Goal: Task Accomplishment & Management: Manage account settings

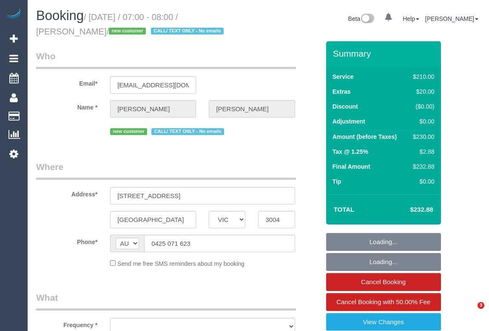
select select "VIC"
select select "object:638"
select select "number:28"
select select "number:14"
select select "number:20"
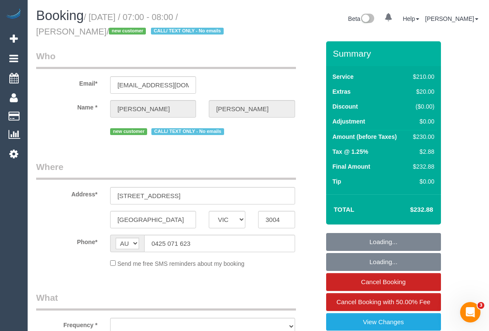
select select "number:25"
select select "number:26"
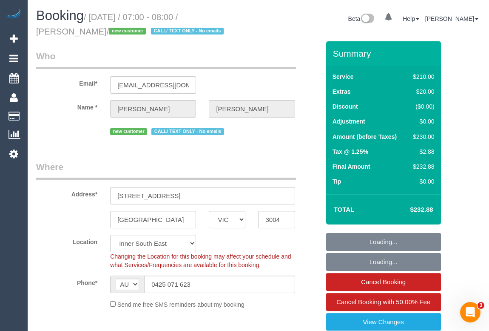
select select "object:791"
select select "180"
select select "string:stripe-pm_1SCVDP2GScqysDRVHd24KDTA"
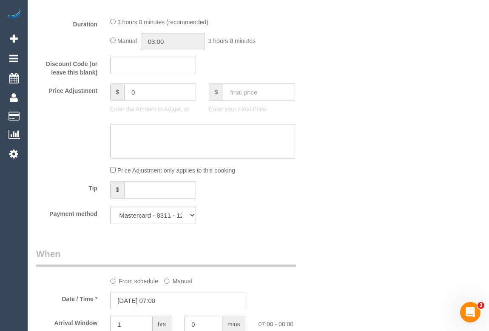
scroll to position [657, 0]
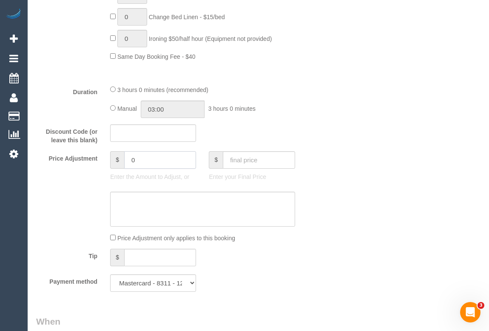
drag, startPoint x: 146, startPoint y: 160, endPoint x: 121, endPoint y: 159, distance: 25.1
click at [121, 159] on div "$ 0" at bounding box center [153, 159] width 86 height 17
type input "15.36"
click at [132, 204] on textarea at bounding box center [202, 208] width 185 height 35
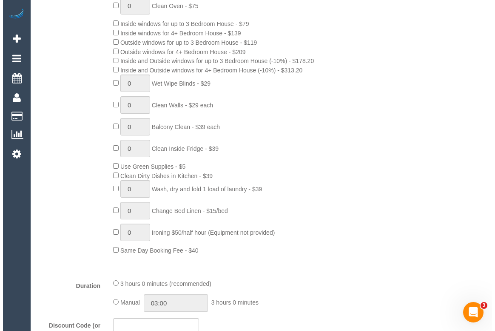
scroll to position [0, 0]
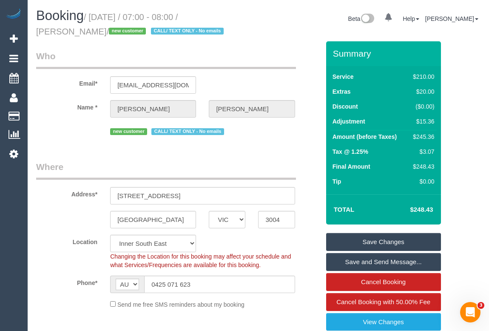
type textarea "Parking fee $15.36 - OM"
click at [385, 238] on link "Save Changes" at bounding box center [383, 242] width 115 height 18
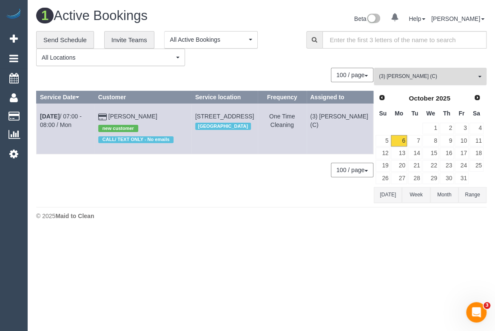
click at [431, 71] on button "(3) Danyal Ali (C) All Teams" at bounding box center [430, 76] width 113 height 17
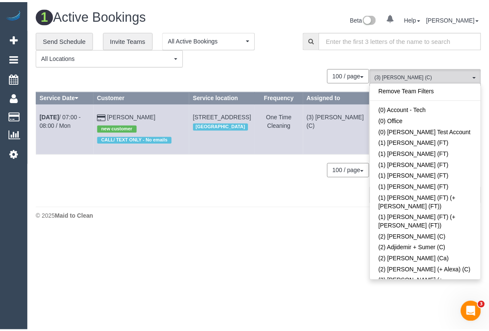
scroll to position [1089, 0]
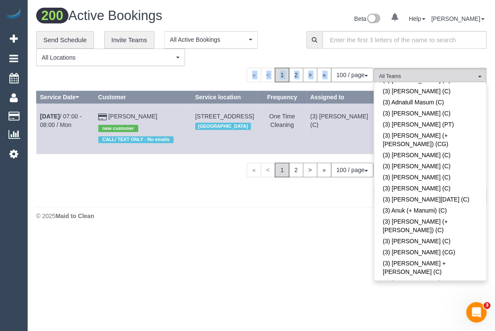
click at [288, 74] on ul "« < 1 2 > » 100 / page 10 / page 20 / page 30 / page 40 / page 50 / page 100 / …" at bounding box center [310, 75] width 127 height 14
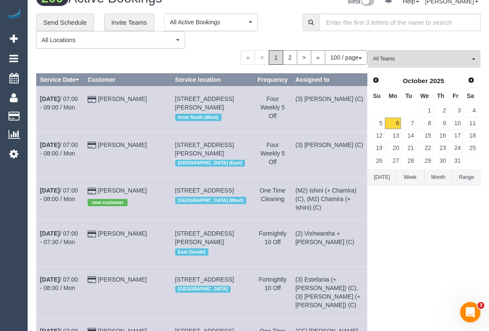
scroll to position [0, 0]
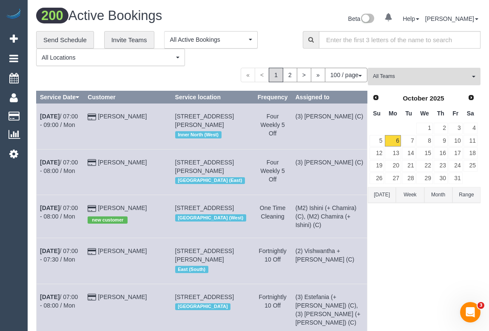
click at [392, 73] on span "All Teams" at bounding box center [421, 76] width 97 height 7
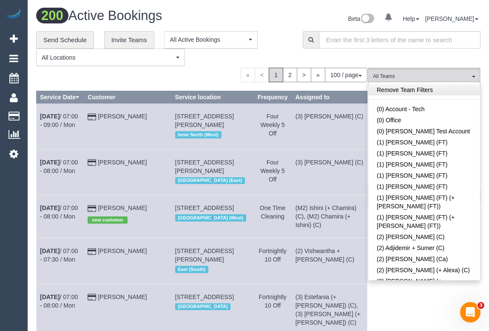
click at [404, 88] on link "Remove Team Filters" at bounding box center [424, 89] width 112 height 11
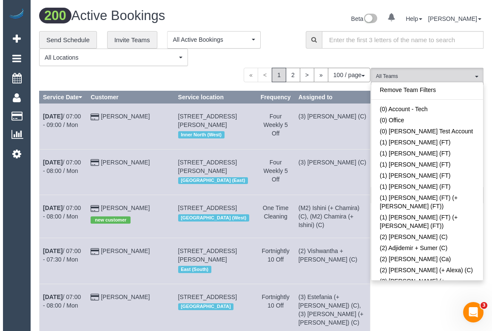
scroll to position [2051, 0]
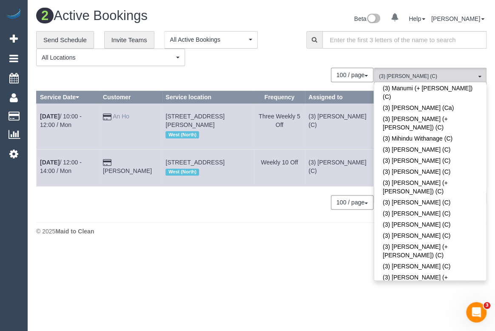
drag, startPoint x: 146, startPoint y: 117, endPoint x: 123, endPoint y: 116, distance: 23.0
click at [123, 116] on td "An Ho" at bounding box center [130, 126] width 63 height 46
copy link "An Ho"
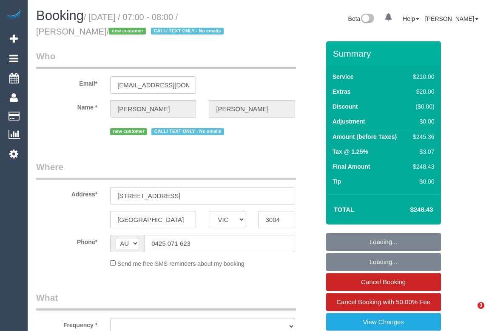
select select "VIC"
select select "string:stripe-pm_1SCVDP2GScqysDRVHd24KDTA"
select select "number:28"
select select "number:14"
select select "number:20"
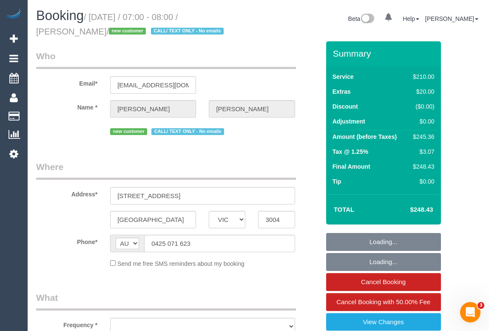
select select "number:25"
select select "number:26"
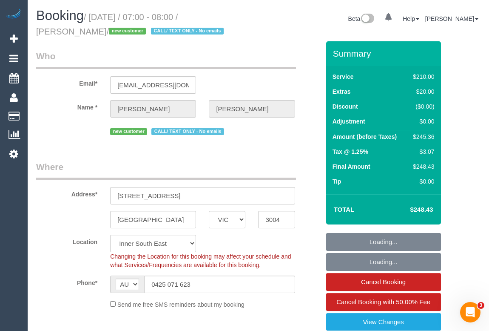
select select "object:786"
select select "180"
select select "object:1584"
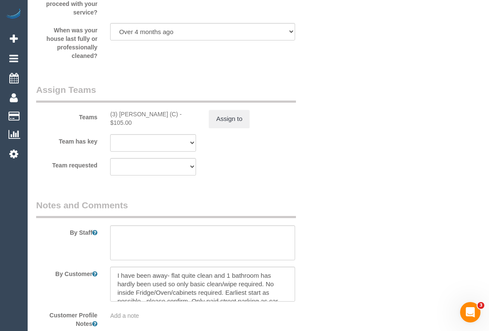
scroll to position [1392, 0]
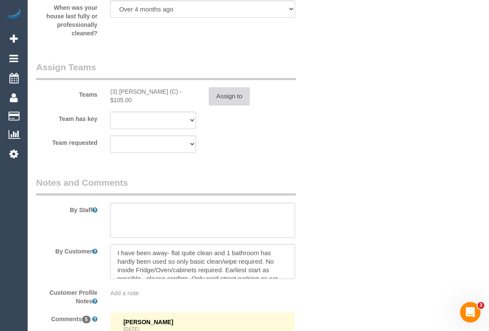
click at [232, 95] on button "Assign to" at bounding box center [229, 96] width 41 height 18
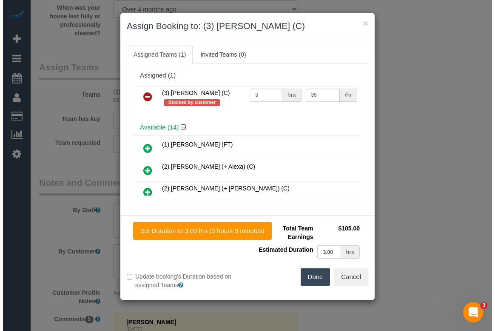
scroll to position [1384, 0]
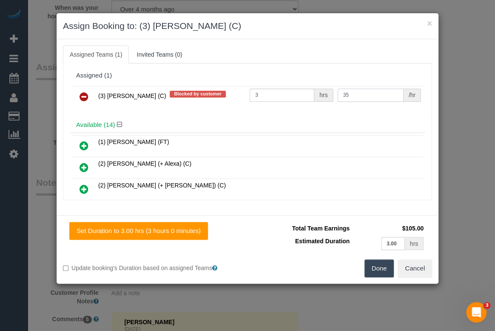
drag, startPoint x: 345, startPoint y: 93, endPoint x: 336, endPoint y: 93, distance: 8.9
click at [338, 93] on input "35" at bounding box center [371, 94] width 66 height 13
click at [354, 121] on h4 "Available (14)" at bounding box center [247, 124] width 343 height 7
click at [274, 264] on div "Done Cancel" at bounding box center [343, 268] width 191 height 18
drag, startPoint x: 356, startPoint y: 96, endPoint x: 330, endPoint y: 95, distance: 26.4
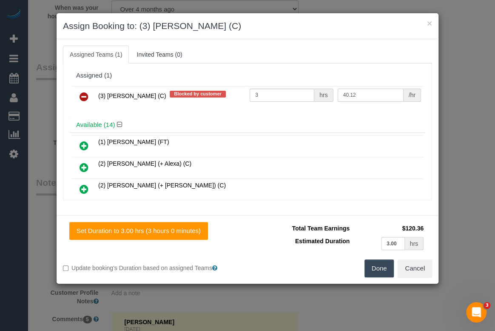
click at [330, 95] on tr "(3) Danyal Ali (C) Blocked by customer 3 hrs 40.12 /hr" at bounding box center [247, 97] width 351 height 22
click at [339, 121] on h4 "Available (14)" at bounding box center [247, 124] width 343 height 7
drag, startPoint x: 346, startPoint y: 92, endPoint x: 337, endPoint y: 92, distance: 9.8
click at [338, 92] on input "35" at bounding box center [371, 94] width 66 height 13
type input "40.12"
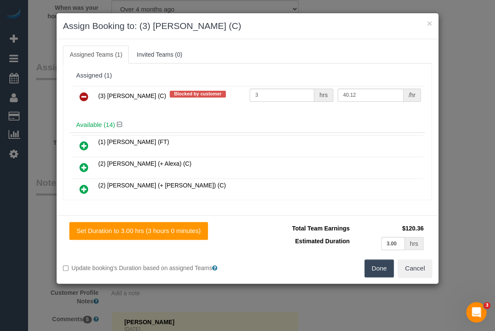
click at [379, 268] on button "Done" at bounding box center [380, 268] width 30 height 18
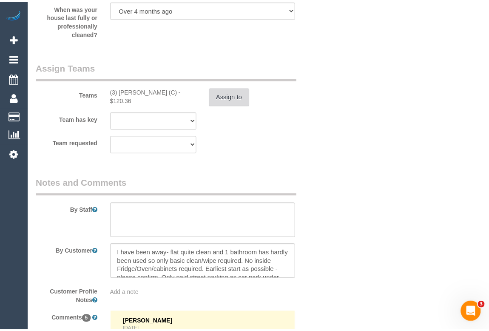
scroll to position [1392, 0]
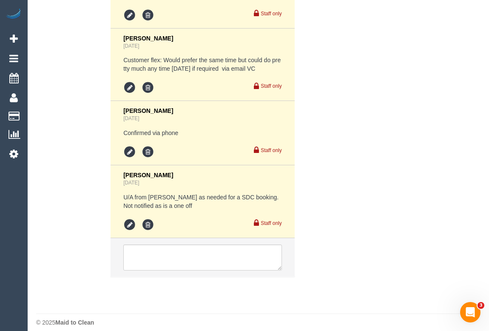
scroll to position [1880, 0]
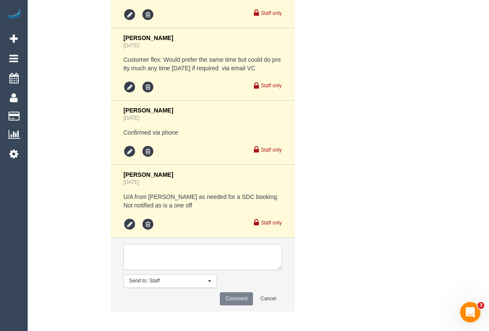
click at [155, 244] on textarea at bounding box center [202, 257] width 158 height 26
type textarea "Parking fee added to booking and cleaner's pay. - email"
click at [233, 292] on button "Comment" at bounding box center [236, 298] width 33 height 13
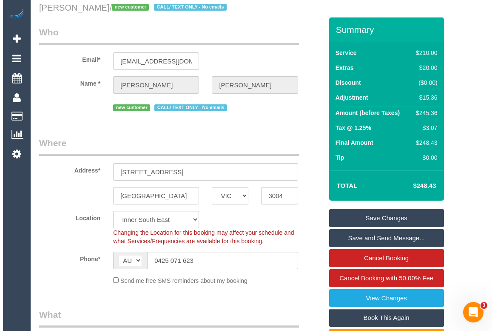
scroll to position [0, 0]
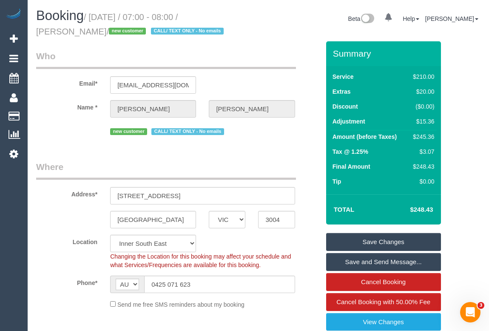
click at [391, 241] on link "Save Changes" at bounding box center [383, 242] width 115 height 18
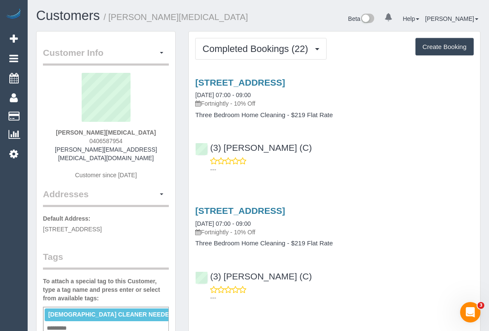
click at [354, 170] on p "---" at bounding box center [342, 169] width 264 height 9
click at [359, 164] on div "---" at bounding box center [334, 165] width 279 height 17
click at [381, 147] on div "(3) Lara Mendes (C) ---" at bounding box center [334, 154] width 291 height 38
click at [368, 158] on div "---" at bounding box center [334, 165] width 279 height 17
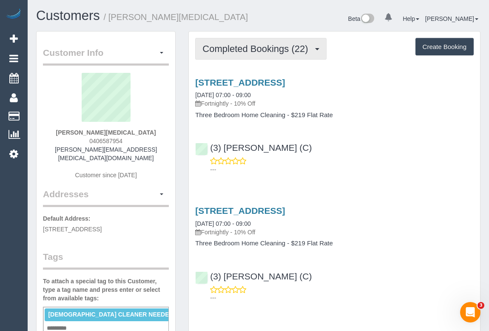
click at [257, 54] on button "Completed Bookings (22)" at bounding box center [260, 49] width 131 height 22
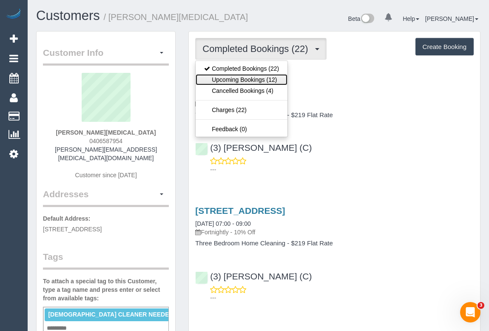
click at [245, 79] on link "Upcoming Bookings (12)" at bounding box center [242, 79] width 92 height 11
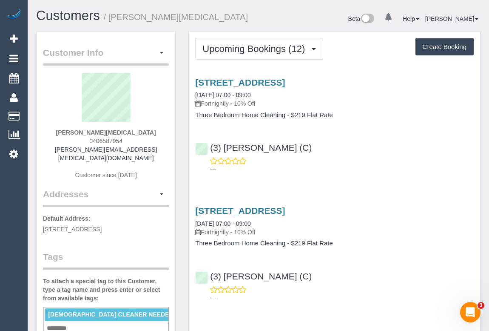
click at [336, 170] on p "---" at bounding box center [342, 169] width 264 height 9
click at [350, 157] on div "---" at bounding box center [334, 165] width 279 height 17
click at [304, 146] on div "(3) Shani Moloney (C) ---" at bounding box center [334, 154] width 291 height 38
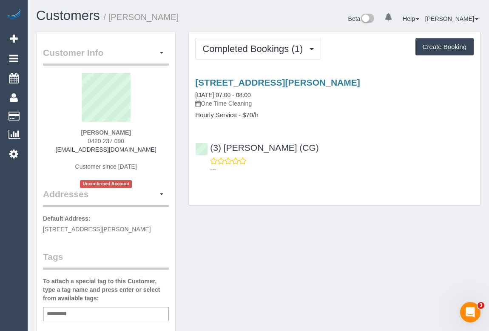
click at [351, 190] on div "Completed Bookings (1) Completed Bookings (1) Upcoming Bookings (0) Cancelled B…" at bounding box center [334, 118] width 291 height 174
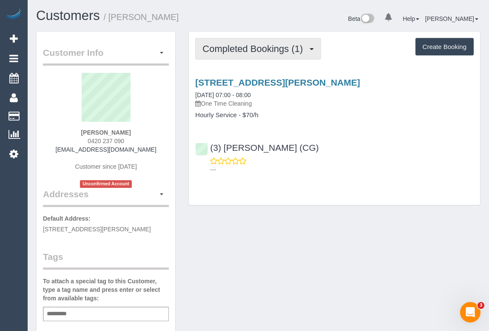
click at [262, 49] on span "Completed Bookings (1)" at bounding box center [255, 48] width 105 height 11
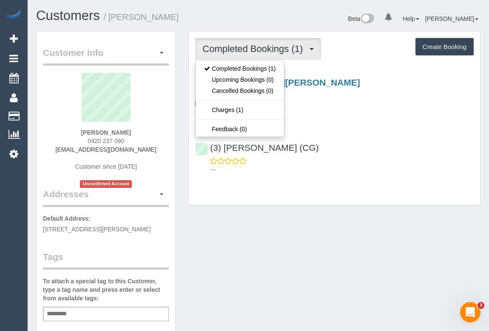
drag, startPoint x: 237, startPoint y: 204, endPoint x: 234, endPoint y: 198, distance: 7.2
click at [237, 204] on div "Completed Bookings (1) Completed Bookings (1) Upcoming Bookings (0) Cancelled B…" at bounding box center [334, 118] width 292 height 174
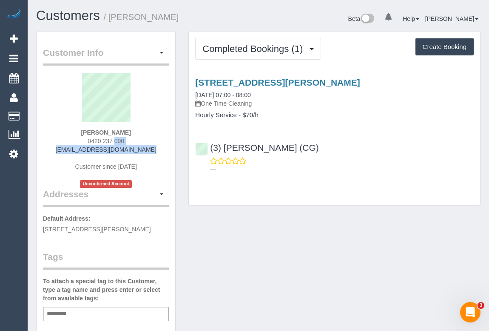
drag, startPoint x: 85, startPoint y: 142, endPoint x: 151, endPoint y: 146, distance: 66.9
click at [151, 146] on div "Ken Tish 0420 237 090 ken878ken@yahoo.com Customer since 2025 Unconfirmed Accou…" at bounding box center [106, 130] width 126 height 115
click at [140, 126] on sui-profile-pic at bounding box center [105, 100] width 113 height 55
drag, startPoint x: 83, startPoint y: 137, endPoint x: 145, endPoint y: 137, distance: 61.7
click at [145, 137] on div "Ken Tish 0420 237 090 ken878ken@yahoo.com Customer since 2025 Unconfirmed Accou…" at bounding box center [106, 130] width 126 height 115
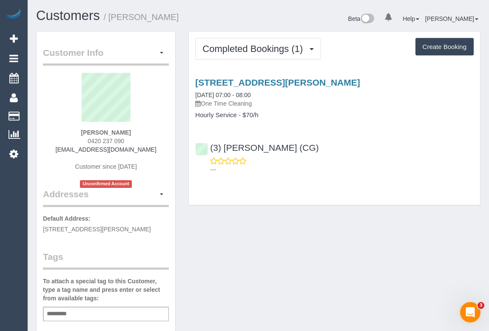
copy span "0420 237 090"
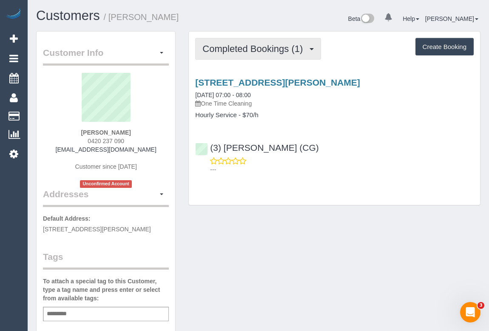
click at [265, 46] on span "Completed Bookings (1)" at bounding box center [255, 48] width 105 height 11
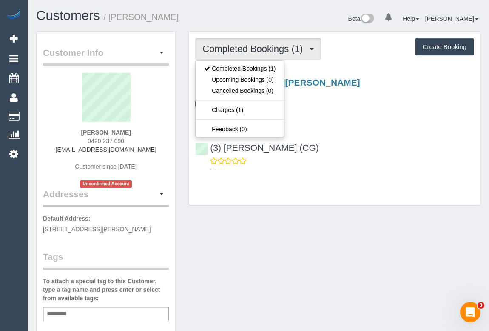
drag, startPoint x: 336, startPoint y: 225, endPoint x: 338, endPoint y: 218, distance: 7.0
click at [336, 225] on div "Customer Info Edit Contact Info Send Message Email Preferences Special Sales Ta…" at bounding box center [258, 320] width 457 height 579
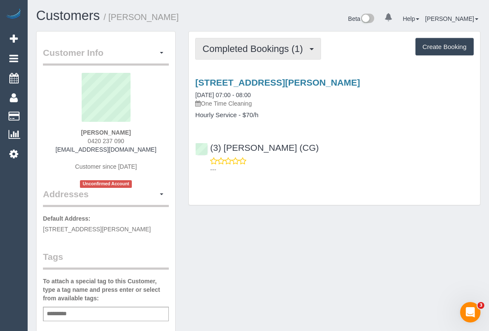
click at [244, 51] on span "Completed Bookings (1)" at bounding box center [255, 48] width 105 height 11
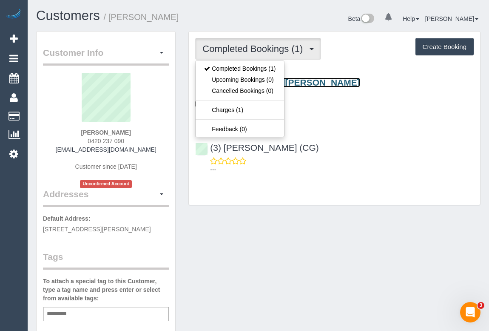
click at [314, 79] on link "4/52 Daly St, Brunswick West, VIC 3055" at bounding box center [277, 82] width 165 height 10
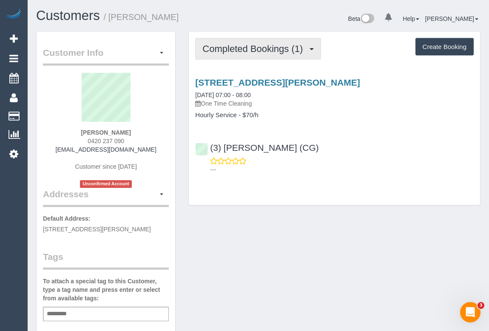
click at [251, 54] on button "Completed Bookings (1)" at bounding box center [258, 49] width 126 height 22
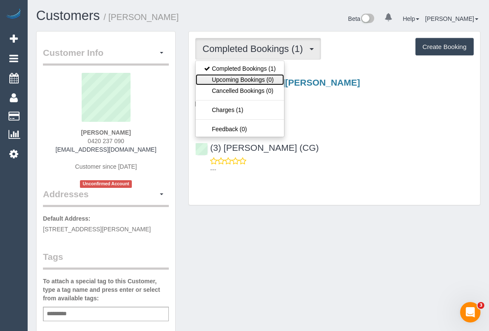
click at [250, 80] on link "Upcoming Bookings (0)" at bounding box center [240, 79] width 88 height 11
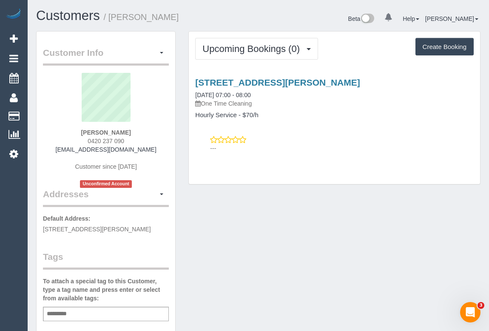
click at [279, 206] on div "Customer Info Edit Contact Info Send Message Email Preferences Special Sales Ta…" at bounding box center [258, 320] width 457 height 579
click at [308, 241] on div "Customer Info Edit Contact Info Send Message Email Preferences Special Sales Ta…" at bounding box center [258, 320] width 457 height 579
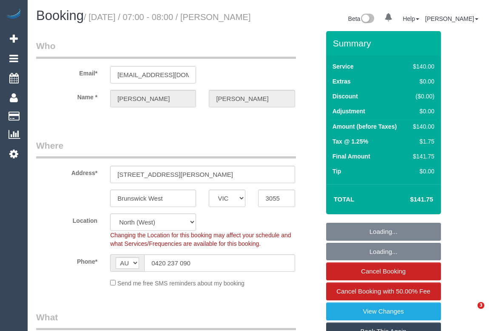
select select "VIC"
select select "spot1"
select select "number:28"
select select "number:14"
select select "number:19"
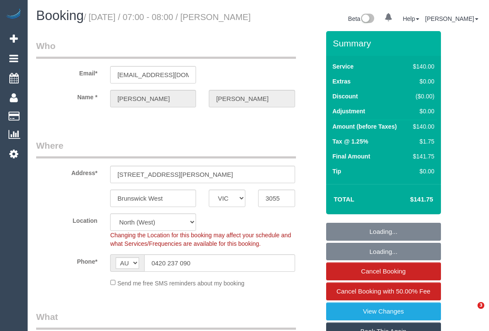
select select "number:25"
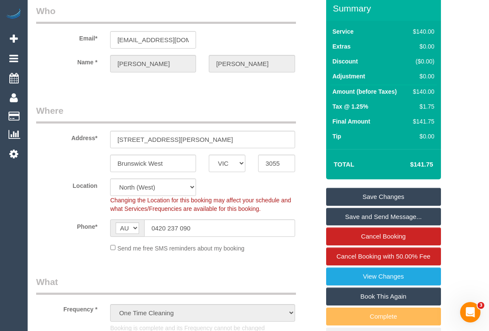
click at [386, 211] on link "Save and Send Message..." at bounding box center [383, 217] width 115 height 18
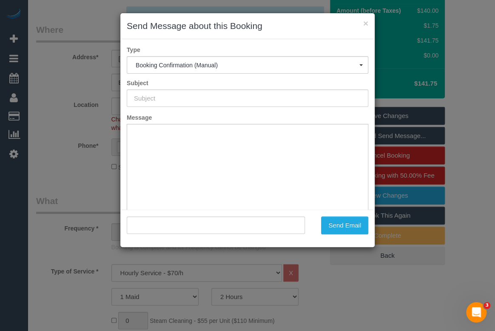
type input "Booking Confirmed"
type input ""[PERSON_NAME]" <[EMAIL_ADDRESS][DOMAIN_NAME]>"
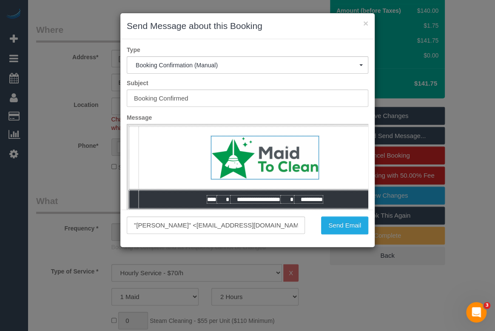
click at [317, 21] on h3 "Send Message about this Booking" at bounding box center [248, 26] width 242 height 13
click at [366, 22] on button "×" at bounding box center [365, 23] width 5 height 9
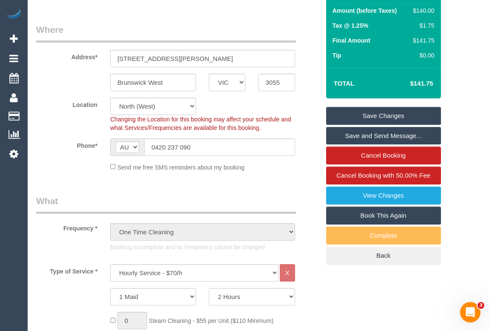
click at [372, 214] on link "Book This Again" at bounding box center [383, 215] width 115 height 18
select select "VIC"
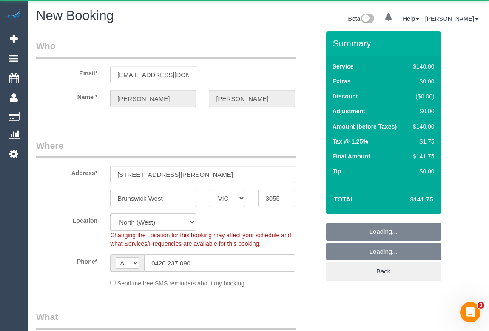
select select "string:stripe-pm_1RPEYd2GScqysDRV5FfyivPy"
select select "number:28"
select select "number:14"
select select "number:19"
select select "number:25"
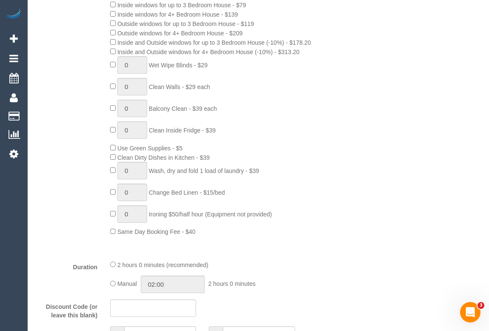
select select "object:3500"
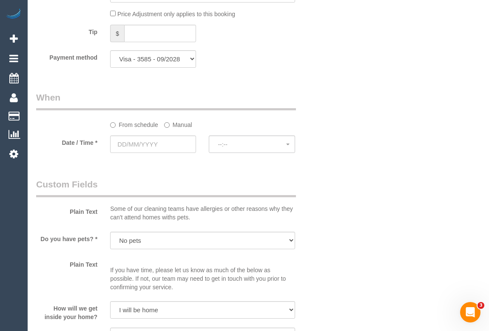
scroll to position [889, 0]
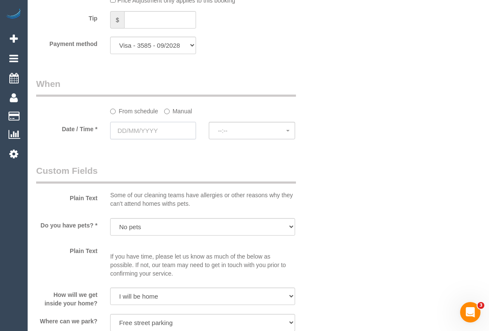
click at [138, 128] on input "text" at bounding box center [153, 130] width 86 height 17
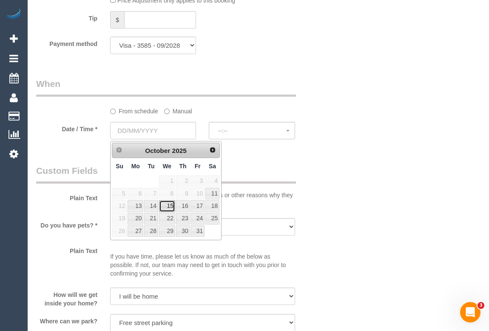
click at [169, 205] on link "15" at bounding box center [167, 205] width 16 height 11
type input "[DATE]"
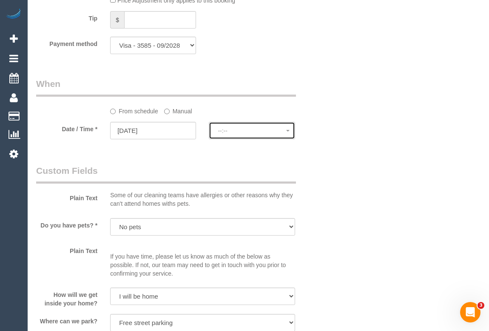
click at [229, 131] on span "--:--" at bounding box center [252, 130] width 68 height 7
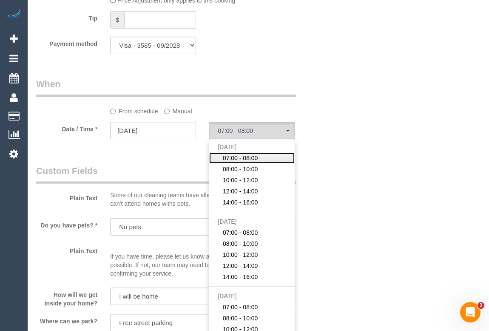
click at [248, 158] on span "07:00 - 08:00" at bounding box center [240, 158] width 35 height 9
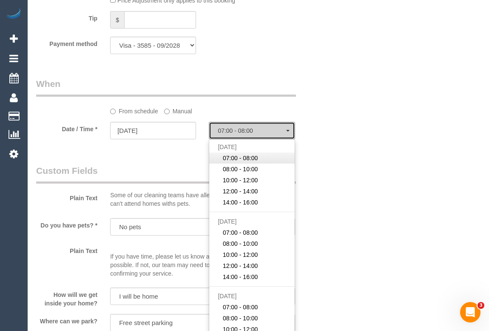
select select "spot11"
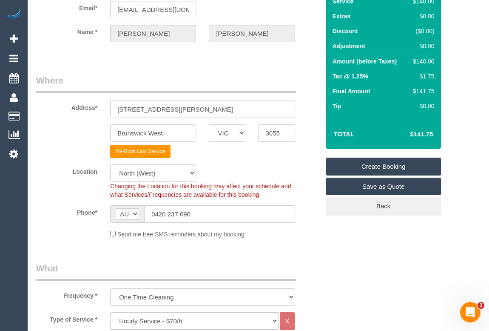
scroll to position [0, 0]
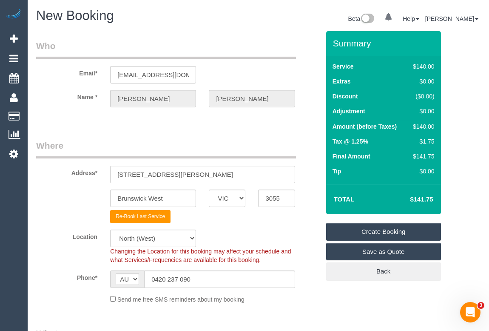
click at [379, 229] on link "Create Booking" at bounding box center [383, 232] width 115 height 18
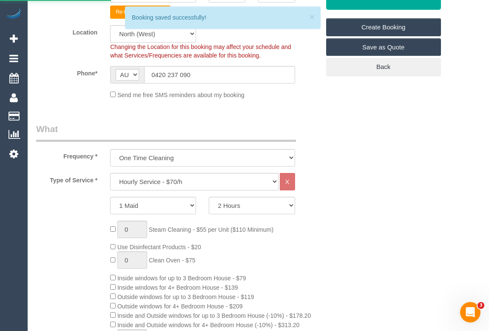
scroll to position [348, 0]
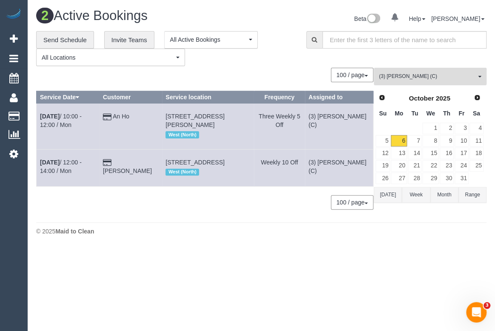
click at [435, 81] on button "(3) [PERSON_NAME] (C) All Teams" at bounding box center [430, 76] width 113 height 17
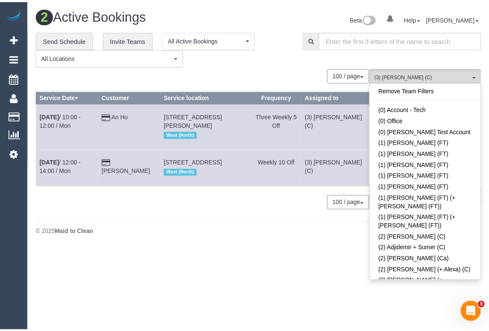
scroll to position [2051, 0]
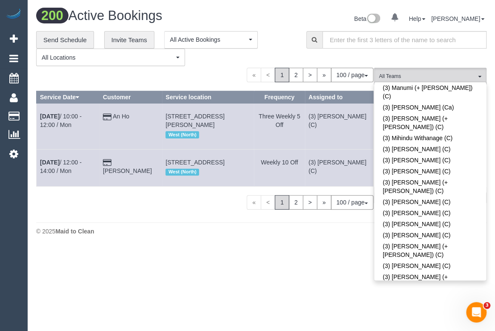
click at [281, 39] on div "**********" at bounding box center [164, 48] width 257 height 35
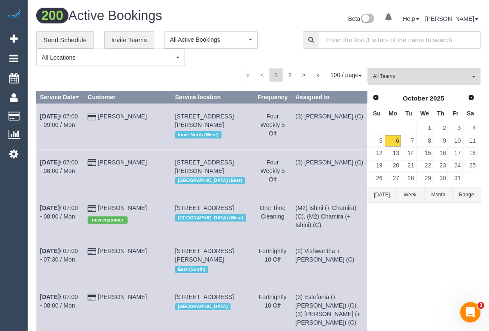
click at [398, 78] on span "All Teams" at bounding box center [421, 76] width 97 height 7
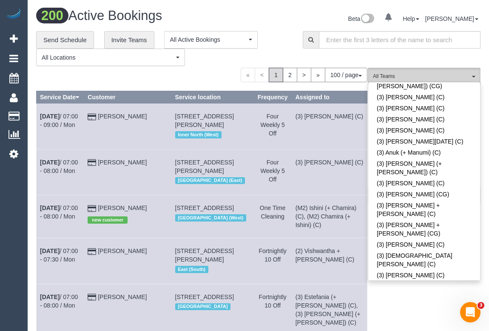
scroll to position [0, 0]
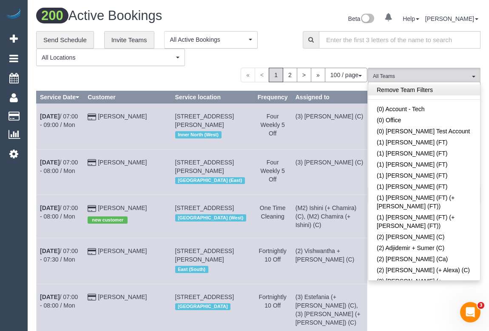
click at [405, 88] on link "Remove Team Filters" at bounding box center [424, 89] width 112 height 11
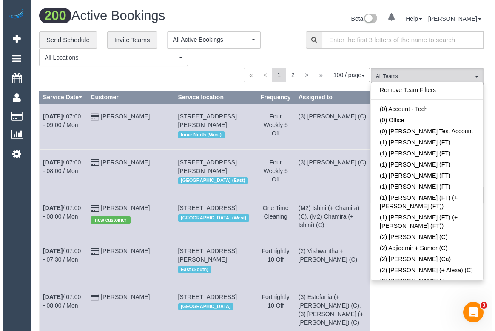
scroll to position [2394, 0]
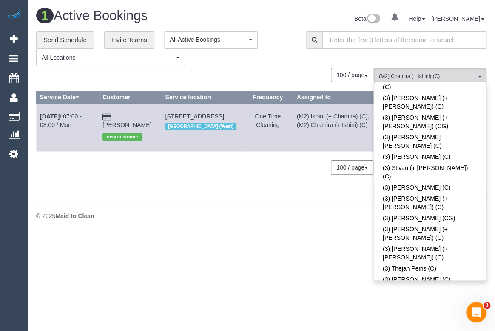
click at [283, 207] on footer "© 2025 Maid to Clean" at bounding box center [261, 215] width 451 height 17
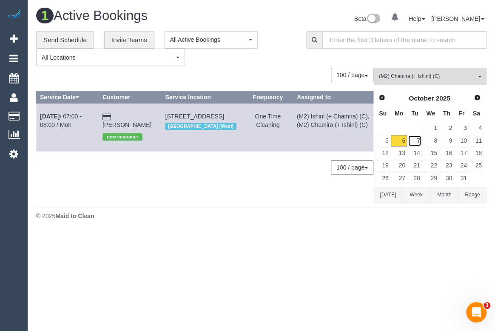
click at [417, 145] on link "7" at bounding box center [415, 140] width 14 height 11
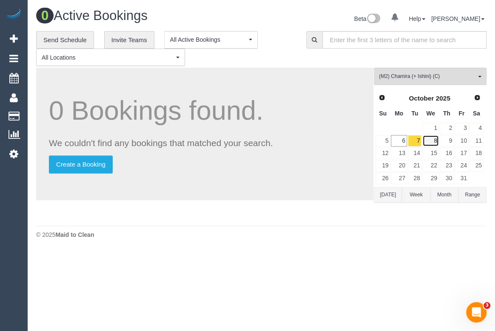
click at [431, 140] on link "8" at bounding box center [430, 140] width 16 height 11
click at [417, 142] on link "7" at bounding box center [415, 140] width 14 height 11
click at [431, 142] on link "8" at bounding box center [430, 140] width 16 height 11
click at [445, 142] on link "9" at bounding box center [447, 140] width 14 height 11
drag, startPoint x: 292, startPoint y: 237, endPoint x: 384, endPoint y: 185, distance: 106.3
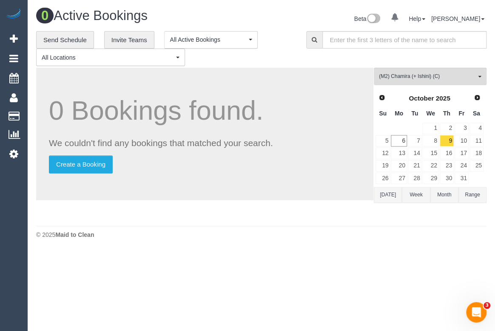
click at [292, 237] on div "© 2025 Maid to Clean" at bounding box center [261, 234] width 451 height 9
click at [414, 141] on link "7" at bounding box center [415, 140] width 14 height 11
click at [432, 143] on link "8" at bounding box center [430, 140] width 16 height 11
click at [414, 143] on link "7" at bounding box center [415, 140] width 14 height 11
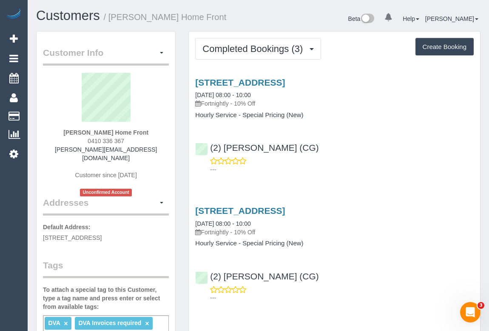
click at [374, 148] on div "(2) [PERSON_NAME] (CG) ---" at bounding box center [334, 154] width 291 height 38
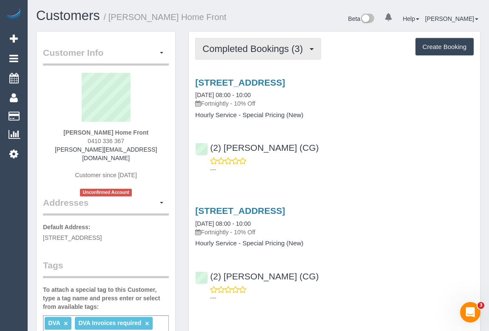
click at [248, 49] on span "Completed Bookings (3)" at bounding box center [255, 48] width 105 height 11
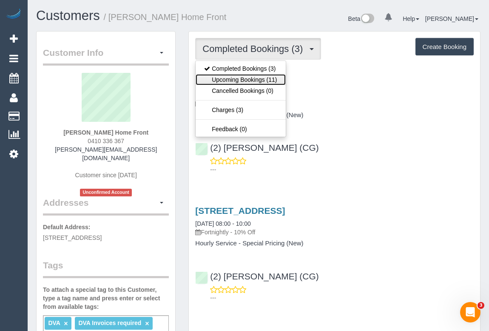
click at [250, 80] on link "Upcoming Bookings (11)" at bounding box center [241, 79] width 90 height 11
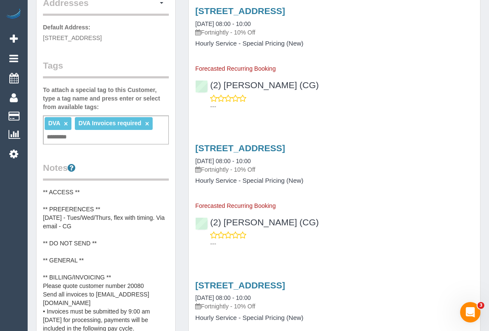
scroll to position [193, 0]
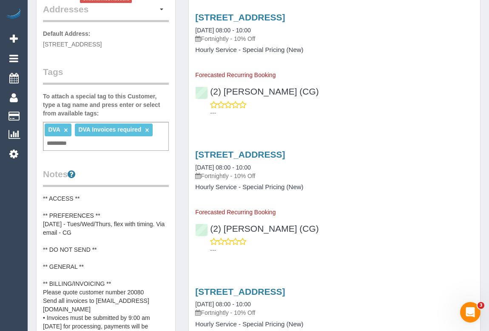
drag, startPoint x: 374, startPoint y: 99, endPoint x: 357, endPoint y: 165, distance: 68.2
click at [375, 100] on div "---" at bounding box center [334, 108] width 279 height 17
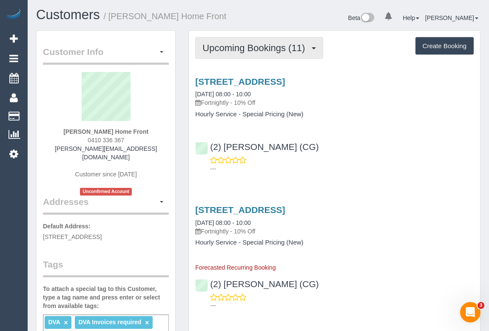
scroll to position [0, 0]
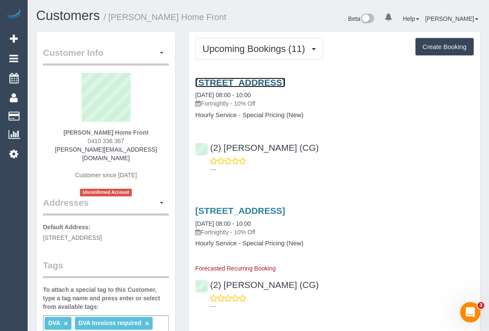
click at [265, 79] on link "[STREET_ADDRESS]" at bounding box center [240, 82] width 90 height 10
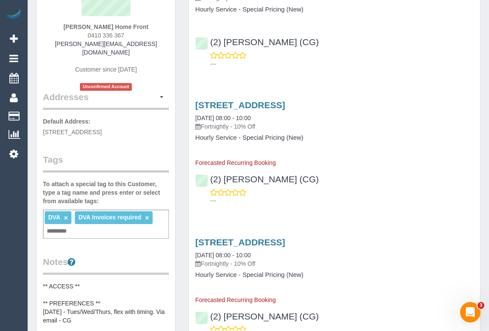
scroll to position [154, 0]
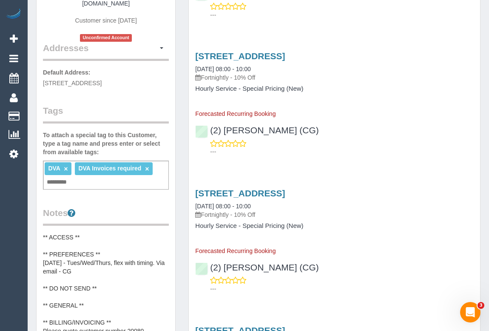
click at [405, 243] on div "[STREET_ADDRESS] [DATE] 08:00 - 10:00 Fortnightly - 10% Off Hourly Service - Sp…" at bounding box center [334, 221] width 291 height 67
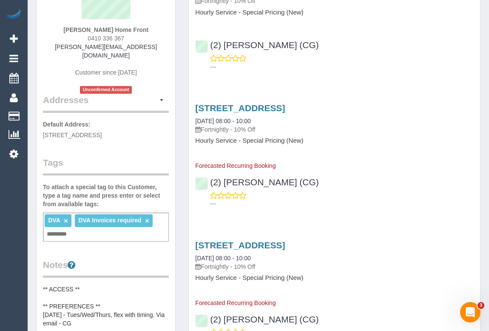
scroll to position [0, 0]
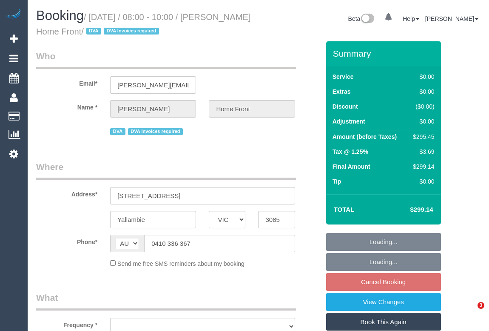
select select "VIC"
select select "300"
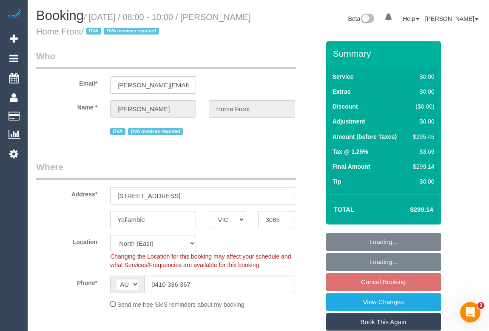
select select "object:646"
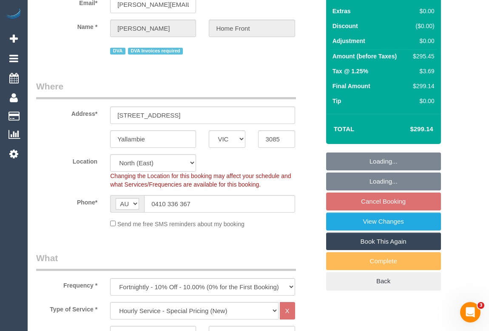
select select "number:28"
select select "number:14"
select select "number:19"
select select "number:36"
select select "number:35"
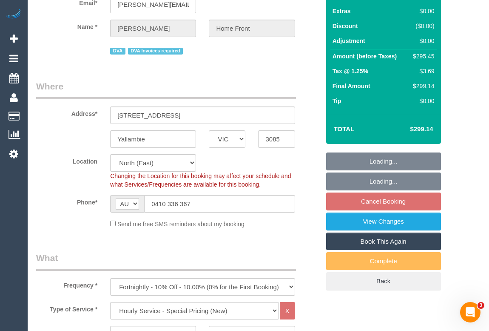
select select "number:13"
select select "object:1350"
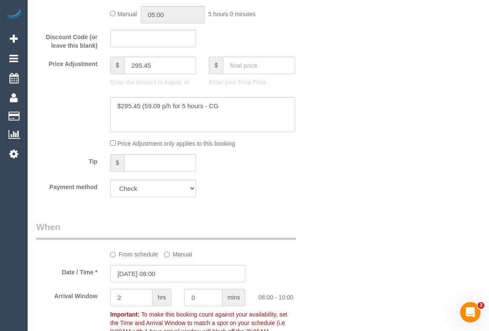
scroll to position [541, 0]
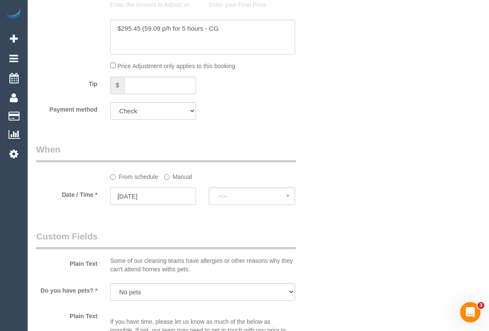
click at [141, 194] on input "[DATE]" at bounding box center [153, 195] width 86 height 17
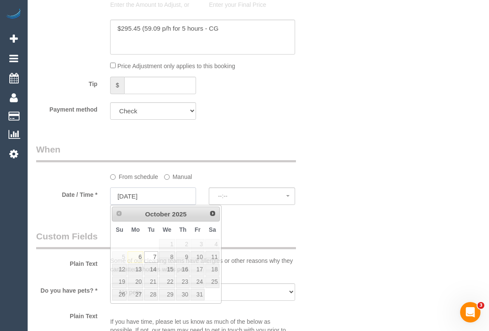
select select "spot10"
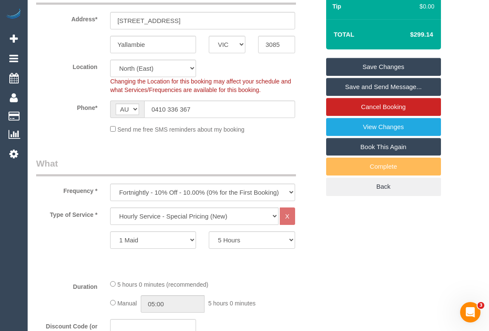
scroll to position [116, 0]
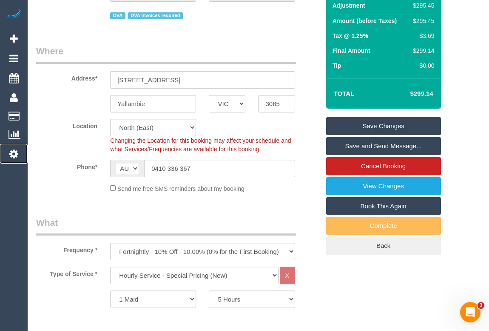
click at [14, 151] on icon at bounding box center [13, 153] width 9 height 10
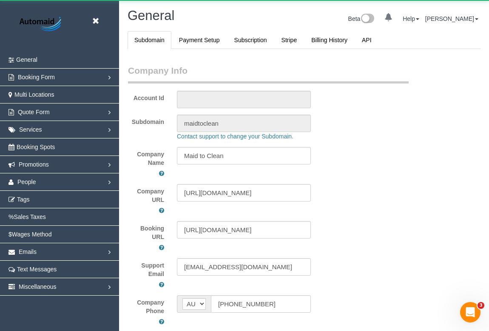
scroll to position [2133, 489]
select select "1"
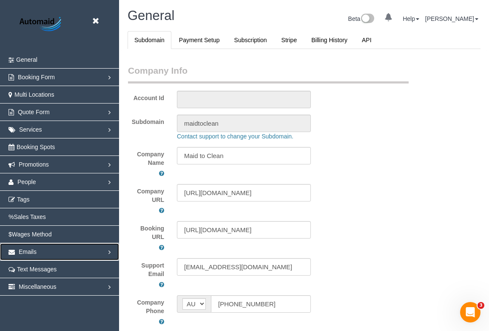
click at [59, 252] on link "Emails" at bounding box center [59, 251] width 119 height 17
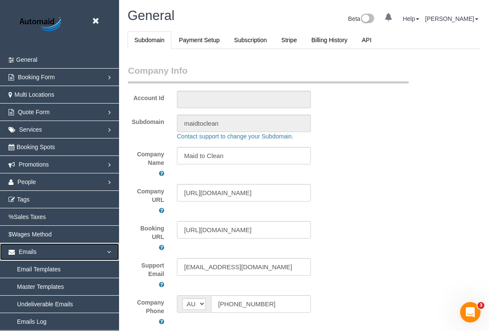
scroll to position [77, 0]
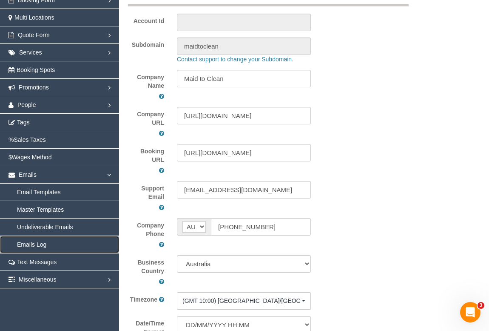
click at [40, 245] on link "Emails Log" at bounding box center [59, 244] width 119 height 17
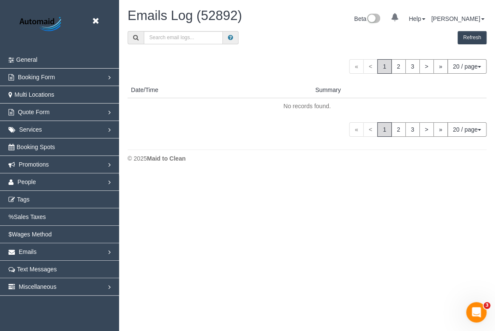
scroll to position [642, 489]
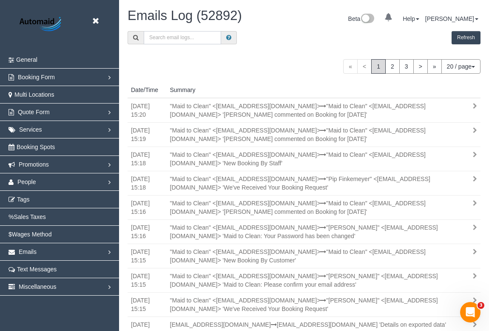
click at [184, 38] on input "text" at bounding box center [182, 37] width 77 height 13
paste input "chamiraj200@gmail.com"
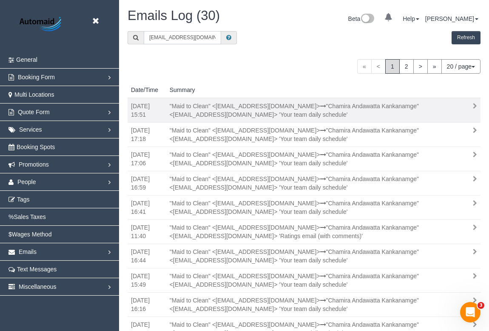
type input "chamiraj200@gmail.com"
click at [343, 113] on div ""Maid to Clean" <support+maidtoclean@launch27mail.com> "Chamira Andawatta Kanka…" at bounding box center [310, 110] width 294 height 17
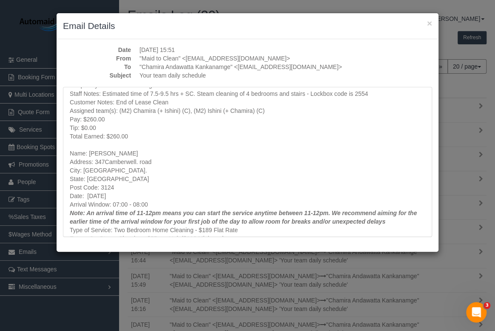
scroll to position [154, 0]
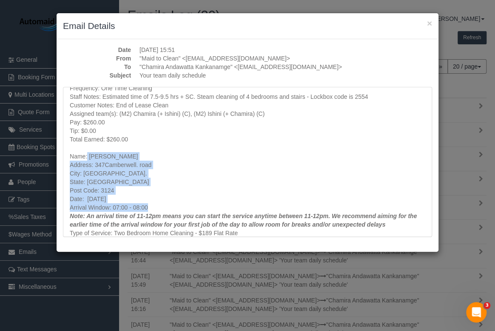
drag, startPoint x: 88, startPoint y: 155, endPoint x: 238, endPoint y: 209, distance: 159.6
click at [238, 209] on div "Hi (M2) Chamira (+ Ishini) (C), Here's your schedule for 06/10/2025 - 10/10/202…" at bounding box center [248, 143] width 356 height 408
drag, startPoint x: 165, startPoint y: 174, endPoint x: 158, endPoint y: 172, distance: 8.1
click at [165, 174] on div "Hi (M2) Chamira (+ Ishini) (C), Here's your schedule for 06/10/2025 - 10/10/202…" at bounding box center [248, 143] width 356 height 408
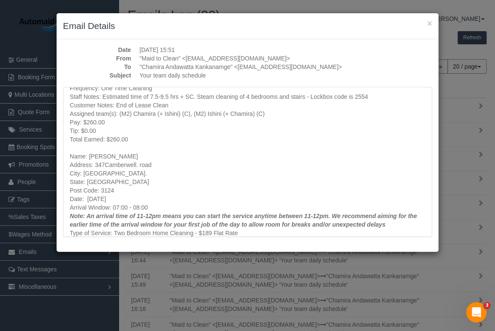
click at [126, 150] on div "Hi (M2) Chamira (+ Ishini) (C), Here's your schedule for 06/10/2025 - 10/10/202…" at bounding box center [248, 143] width 356 height 408
drag, startPoint x: 116, startPoint y: 155, endPoint x: 89, endPoint y: 155, distance: 26.8
click at [89, 155] on div "Hi (M2) Chamira (+ Ishini) (C), Here's your schedule for 06/10/2025 - 10/10/202…" at bounding box center [248, 143] width 356 height 408
copy div "Sarah Dee"
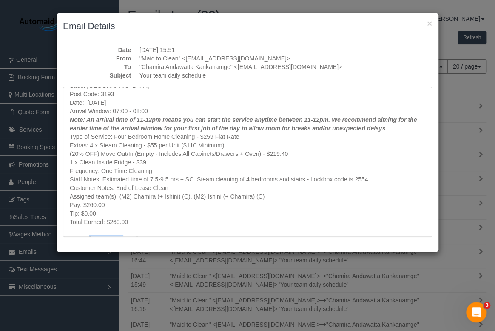
scroll to position [0, 0]
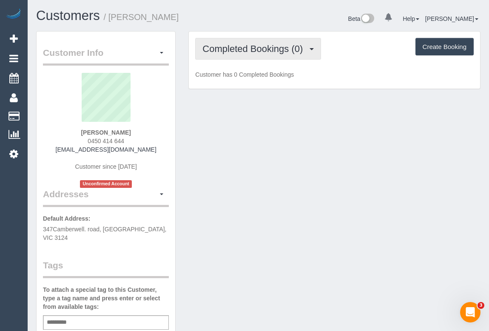
click at [234, 43] on span "Completed Bookings (0)" at bounding box center [255, 48] width 105 height 11
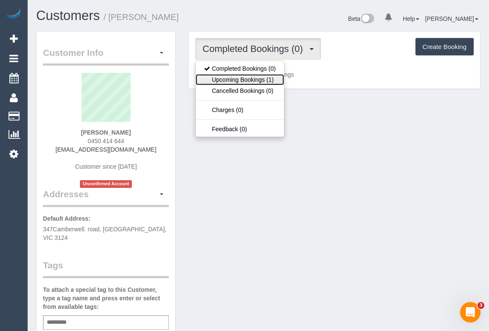
click at [244, 78] on link "Upcoming Bookings (1)" at bounding box center [240, 79] width 88 height 11
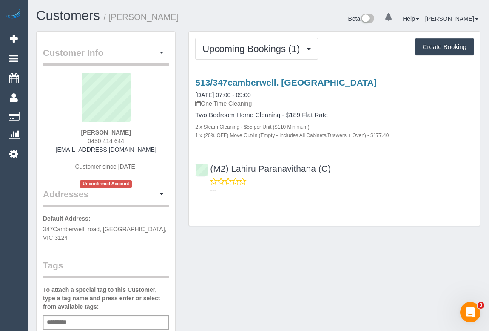
click at [290, 211] on div "Upcoming Bookings (1) Completed Bookings (0) Upcoming Bookings (1) Cancelled Bo…" at bounding box center [334, 128] width 291 height 194
click at [287, 246] on div "Customer Info Edit Contact Info Send Message Email Preferences Special Sales Ta…" at bounding box center [258, 324] width 457 height 587
click at [433, 264] on div "Customer Info Edit Contact Info Send Message Email Preferences Special Sales Ta…" at bounding box center [258, 324] width 457 height 587
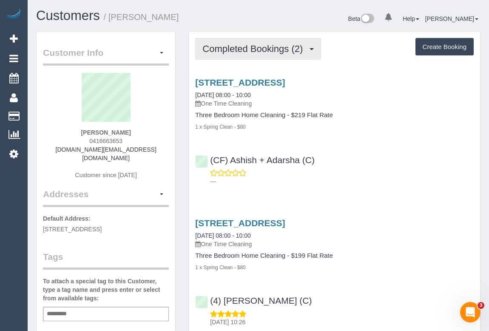
click at [249, 46] on span "Completed Bookings (2)" at bounding box center [255, 48] width 105 height 11
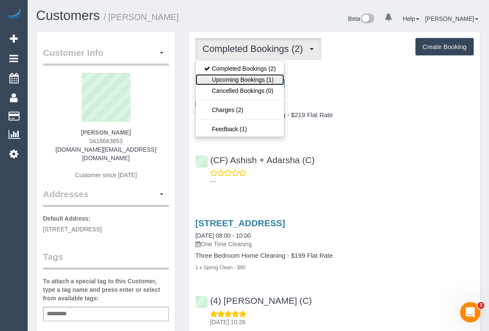
click at [248, 80] on link "Upcoming Bookings (1)" at bounding box center [240, 79] width 88 height 11
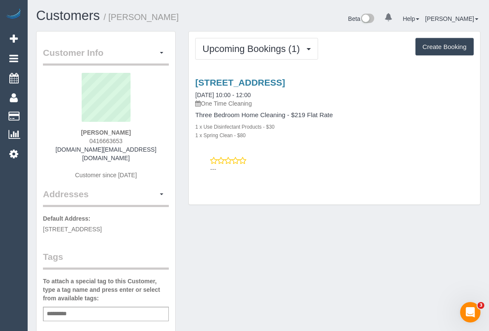
click at [242, 239] on div "Customer Info Edit Contact Info Send Message Email Preferences Special Sales Ta…" at bounding box center [258, 329] width 457 height 596
click at [204, 114] on h4 "Three Bedroom Home Cleaning - $219 Flat Rate" at bounding box center [334, 114] width 279 height 7
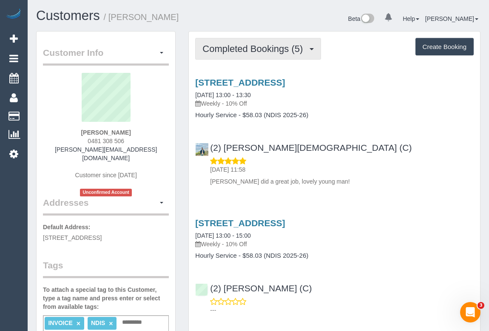
click at [249, 42] on button "Completed Bookings (5)" at bounding box center [258, 49] width 126 height 22
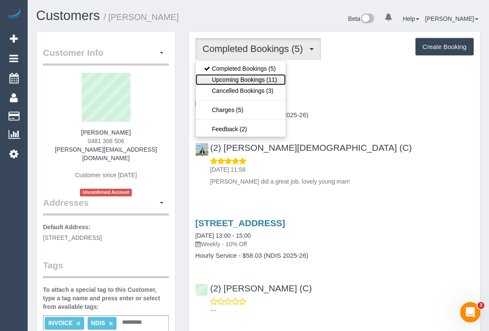
click at [247, 81] on link "Upcoming Bookings (11)" at bounding box center [241, 79] width 90 height 11
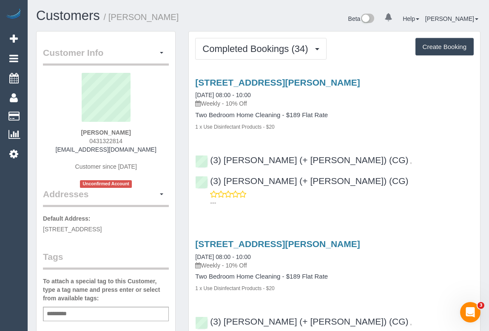
click at [413, 135] on div "1 Moreland Street, 222, Footscray, VIC 3011 26/09/2025 08:00 - 10:00 Weekly - 1…" at bounding box center [334, 140] width 291 height 140
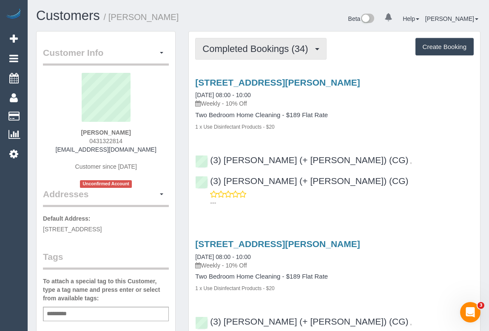
click at [236, 49] on span "Completed Bookings (34)" at bounding box center [258, 48] width 110 height 11
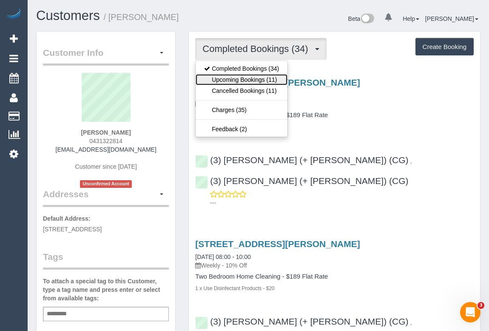
click at [236, 77] on link "Upcoming Bookings (11)" at bounding box center [242, 79] width 92 height 11
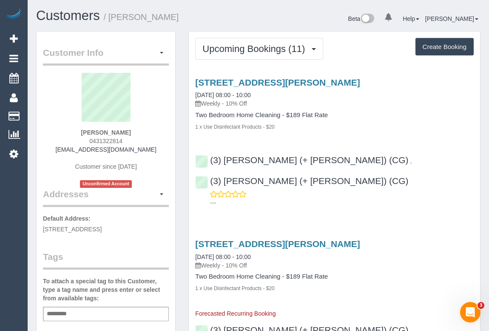
click at [420, 239] on div "1 Moreland Street, 222, Footscray, VIC 3011 17/10/2025 08:00 - 10:00 Weekly - 1…" at bounding box center [334, 254] width 279 height 31
click at [425, 250] on div "1 Moreland Street, 222, Footscray, VIC 3011 17/10/2025 08:00 - 10:00 Weekly - 1…" at bounding box center [334, 278] width 291 height 79
drag, startPoint x: 81, startPoint y: 140, endPoint x: 126, endPoint y: 138, distance: 44.7
click at [126, 138] on div "Sheriden Dobson 0431322814 sheridenmerrin@hotmail.com Customer since 2021 Uncon…" at bounding box center [106, 130] width 126 height 115
copy span "0431322814"
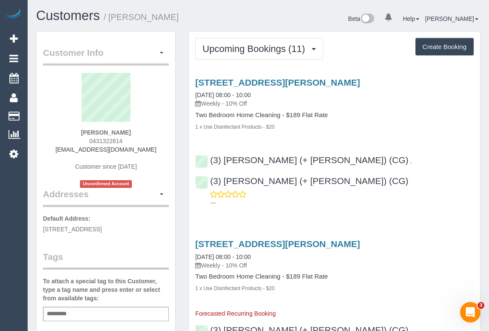
click at [412, 239] on h3 "1 Moreland Street, 222, Footscray, VIC 3011" at bounding box center [334, 244] width 279 height 10
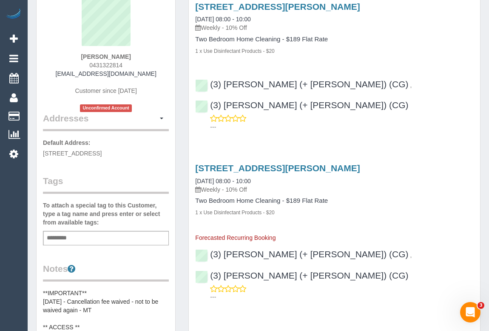
scroll to position [77, 0]
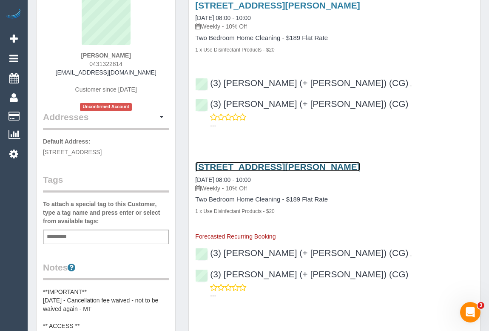
click at [275, 162] on link "1 Moreland Street, 222, Footscray, VIC 3011" at bounding box center [277, 167] width 165 height 10
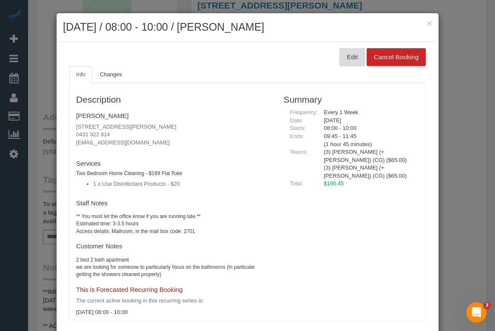
click at [342, 59] on button "Edit" at bounding box center [352, 57] width 26 height 18
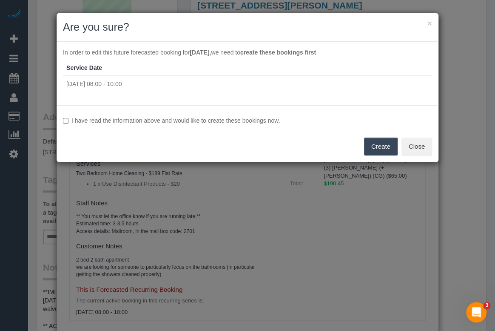
click at [370, 145] on button "Create" at bounding box center [381, 146] width 34 height 18
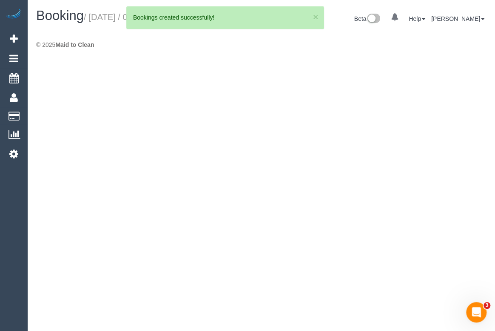
select select "VIC"
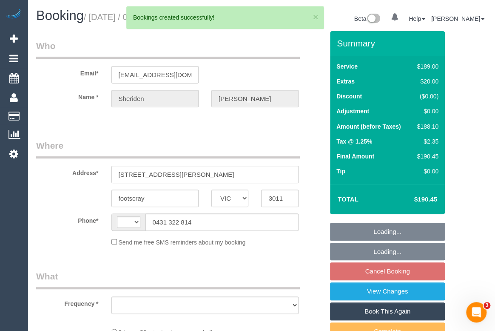
select select "string:AU"
select select "object:2808"
select select "string:stripe-pm_1Rj8jX2GScqysDRV4J43Whc2"
select select "number:27"
select select "number:16"
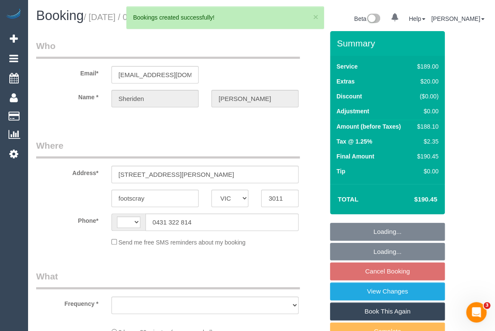
select select "number:19"
select select "number:24"
select select "number:34"
select select "number:12"
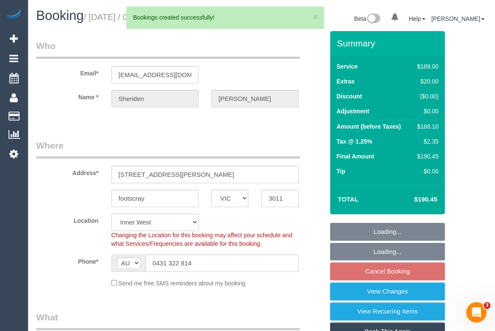
select select "object:3473"
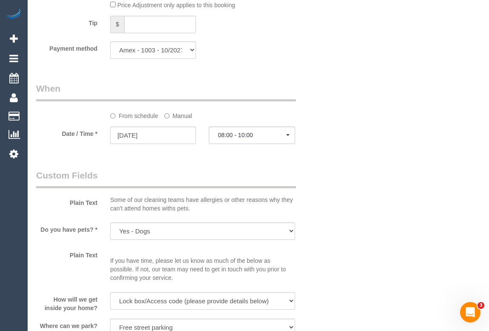
scroll to position [928, 0]
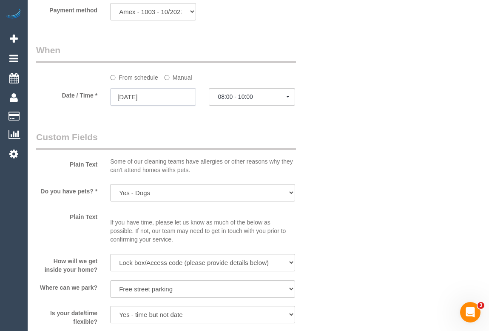
click at [134, 106] on input "17/10/2025" at bounding box center [153, 96] width 86 height 17
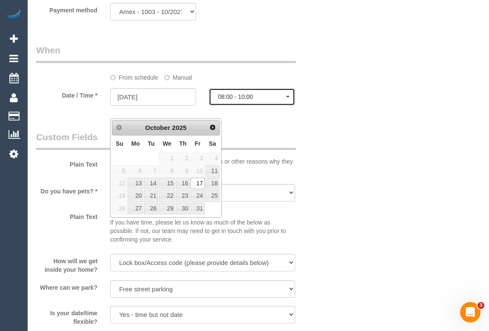
click at [240, 100] on span "08:00 - 10:00" at bounding box center [252, 96] width 68 height 7
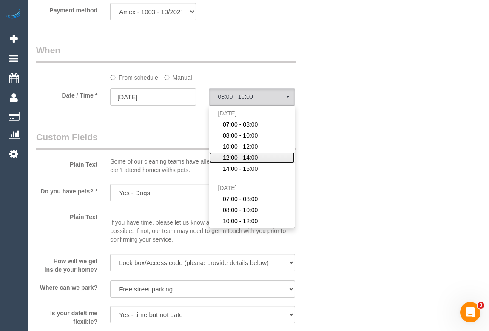
click at [257, 162] on span "12:00 - 14:00" at bounding box center [240, 157] width 35 height 9
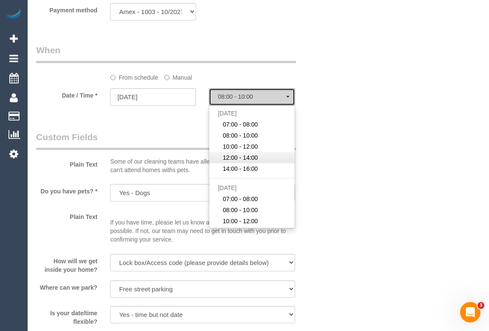
select select "spot4"
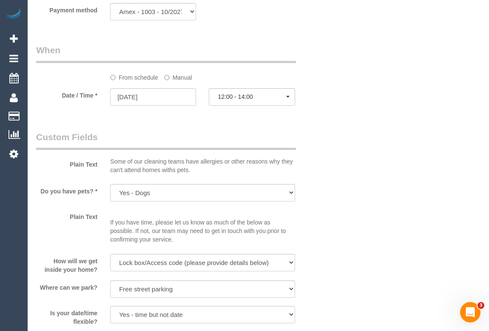
click at [345, 173] on div "Who Email* sheridenmerrin@hotmail.com Name * Sheriden Dobson Where Address* 1 m…" at bounding box center [258, 73] width 445 height 1940
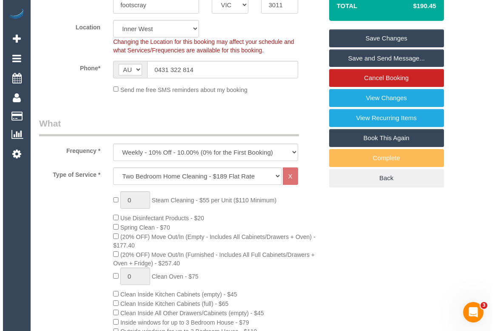
scroll to position [38, 0]
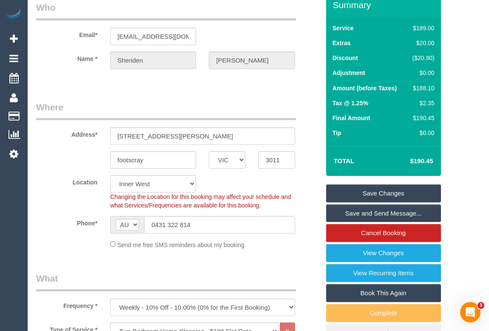
click at [370, 202] on link "Save Changes" at bounding box center [383, 193] width 115 height 18
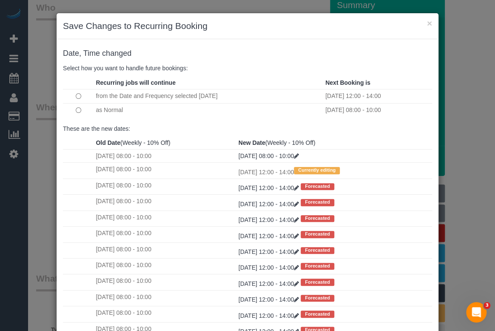
click at [71, 108] on td at bounding box center [78, 110] width 31 height 14
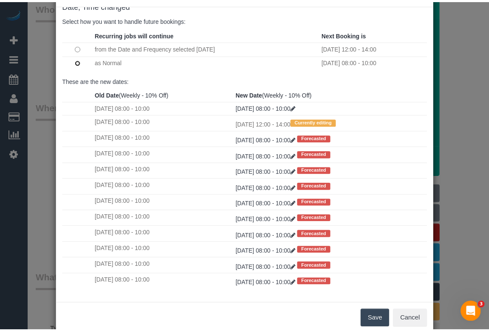
scroll to position [50, 0]
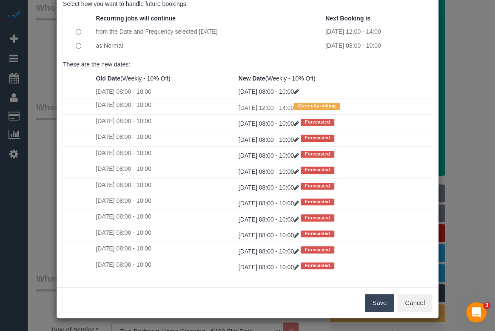
click at [373, 300] on button "Save" at bounding box center [379, 303] width 29 height 18
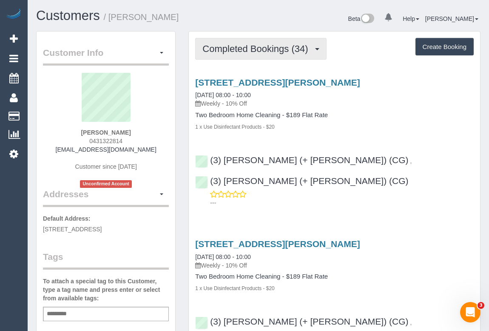
click at [244, 48] on span "Completed Bookings (34)" at bounding box center [258, 48] width 110 height 11
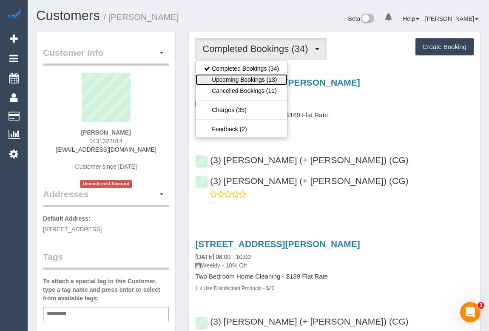
click at [251, 79] on link "Upcoming Bookings (13)" at bounding box center [242, 79] width 92 height 11
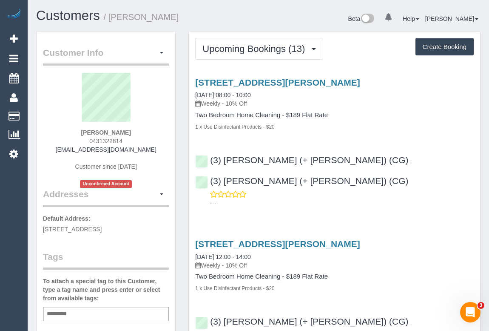
click at [408, 273] on h4 "Two Bedroom Home Cleaning - $189 Flat Rate" at bounding box center [334, 276] width 279 height 7
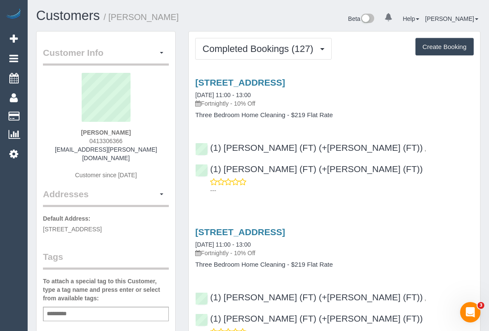
click at [394, 106] on p "Fortnightly - 10% Off" at bounding box center [334, 103] width 279 height 9
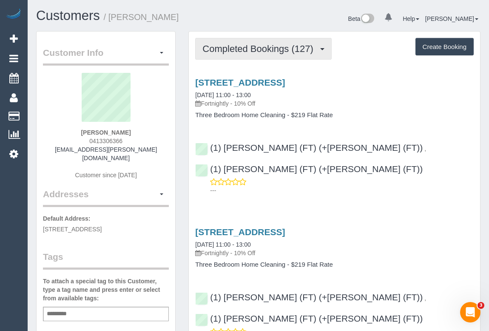
click at [254, 47] on span "Completed Bookings (127)" at bounding box center [260, 48] width 115 height 11
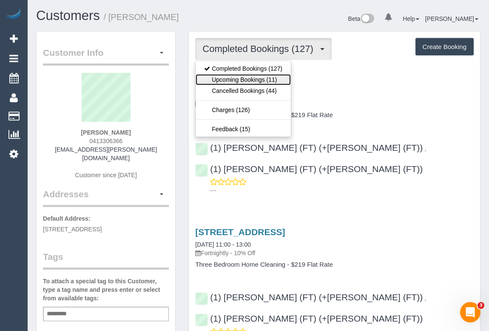
click at [255, 80] on link "Upcoming Bookings (11)" at bounding box center [243, 79] width 95 height 11
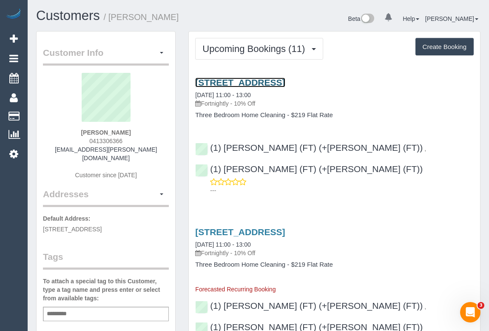
click at [263, 83] on link "37 Holroyd St, Brunswick, VIC 3056" at bounding box center [240, 82] width 90 height 10
click at [379, 115] on h4 "Three Bedroom Home Cleaning - $219 Flat Rate" at bounding box center [334, 114] width 279 height 7
click at [266, 80] on link "37 Holroyd St, Brunswick, VIC 3056" at bounding box center [240, 82] width 90 height 10
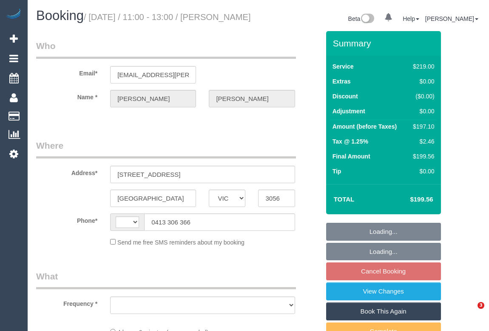
select select "VIC"
select select "string:stripe-pm_1GGesc2GScqysDRVJVCOxL56"
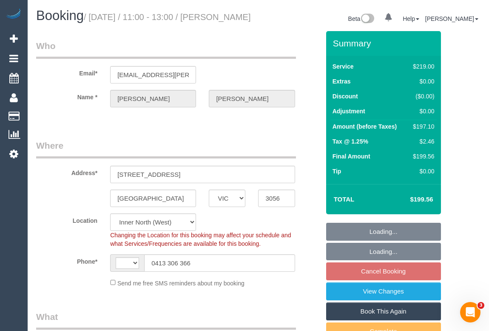
select select "string:AU"
select select "object:782"
select select "number:27"
select select "number:14"
select select "number:19"
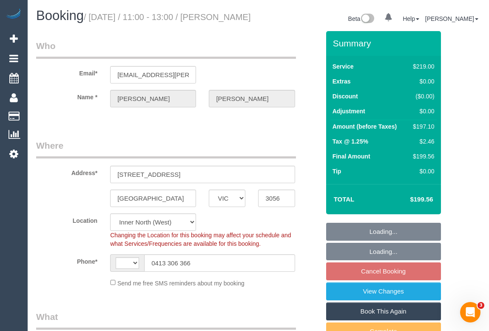
select select "number:24"
select select "number:11"
select select "object:1621"
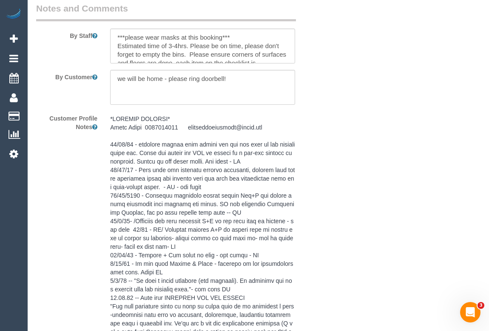
scroll to position [1586, 0]
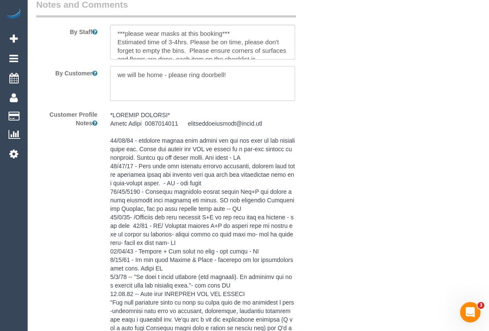
click at [242, 90] on textarea at bounding box center [202, 83] width 185 height 35
paste textarea "don't come any earlier than 11.15am as I have a very important online meeting a…"
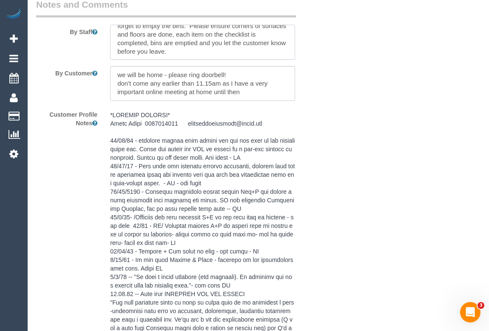
scroll to position [25, 0]
click at [117, 94] on textarea at bounding box center [202, 83] width 185 height 35
type textarea "we will be home - please ring doorbell! **don't come any earlier than 11.15am a…"
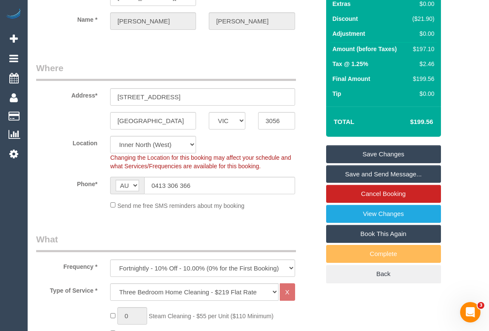
scroll to position [77, 0]
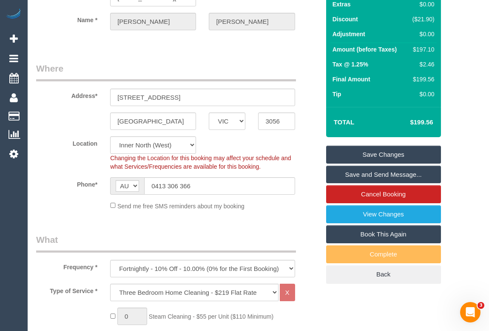
click at [362, 163] on link "Save Changes" at bounding box center [383, 154] width 115 height 18
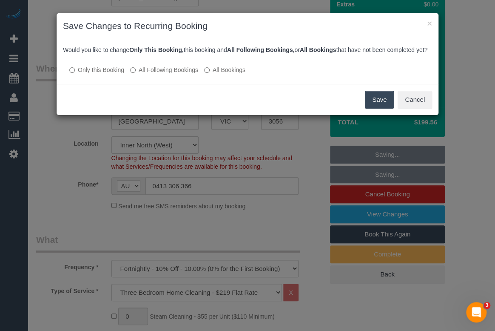
click at [382, 105] on button "Save" at bounding box center [379, 100] width 29 height 18
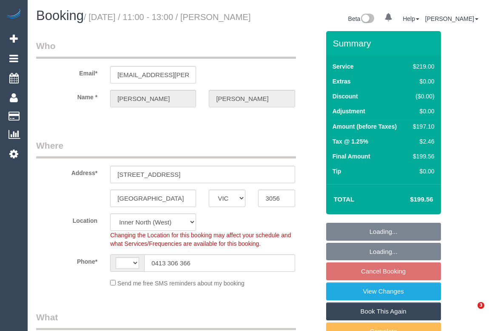
select select "VIC"
select select "string:stripe-pm_1GGesc2GScqysDRVJVCOxL56"
select select "number:27"
select select "number:14"
select select "number:19"
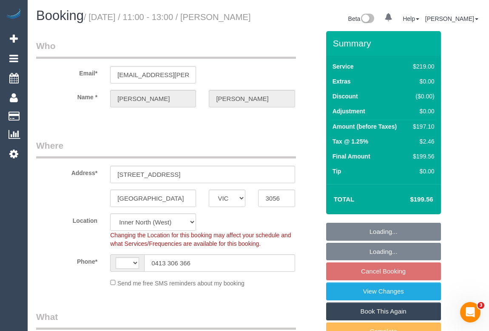
select select "number:24"
select select "number:11"
select select "string:AU"
select select "object:540"
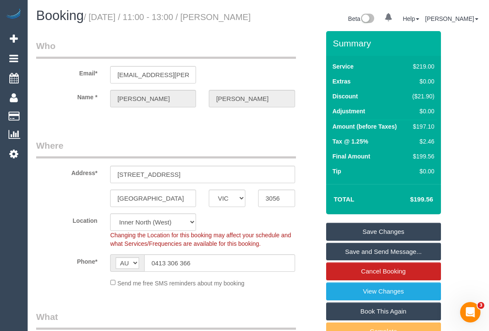
scroll to position [77, 0]
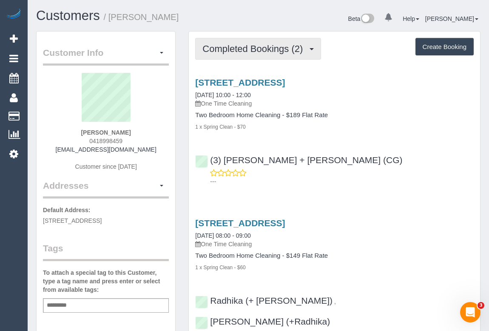
click at [251, 48] on span "Completed Bookings (2)" at bounding box center [255, 48] width 105 height 11
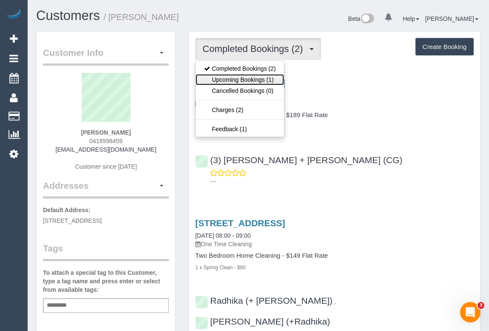
click at [245, 78] on link "Upcoming Bookings (1)" at bounding box center [240, 79] width 88 height 11
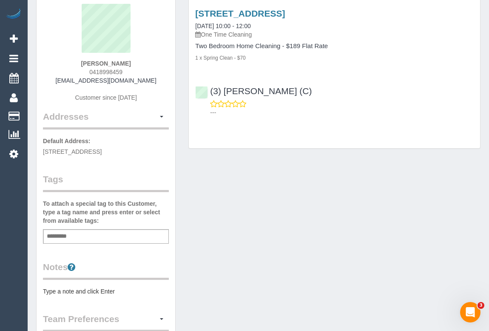
scroll to position [77, 0]
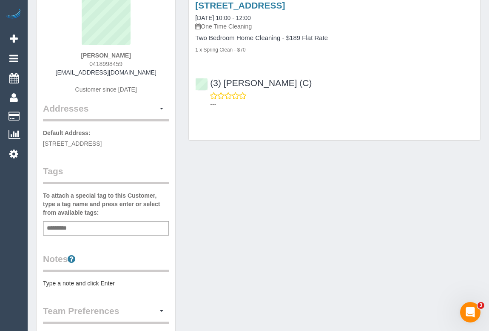
click at [78, 281] on pre "Type a note and click Enter" at bounding box center [106, 283] width 126 height 9
click at [64, 282] on textarea at bounding box center [106, 323] width 126 height 88
paste textarea "**********"
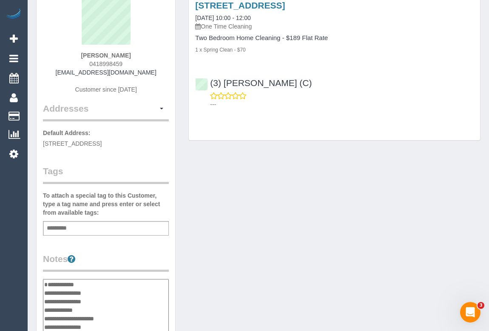
scroll to position [92, 0]
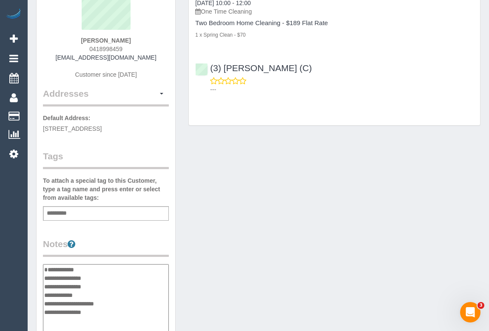
click at [55, 269] on textarea "**********" at bounding box center [106, 308] width 126 height 88
click at [87, 277] on textarea "**********" at bounding box center [106, 308] width 126 height 88
drag, startPoint x: 69, startPoint y: 285, endPoint x: 129, endPoint y: 285, distance: 60.4
click at [129, 285] on textarea "**********" at bounding box center [106, 308] width 126 height 88
click at [130, 286] on textarea "**********" at bounding box center [106, 308] width 126 height 88
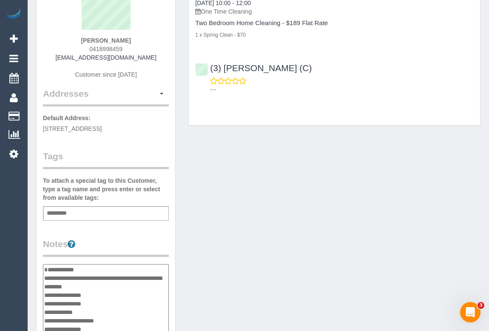
click at [119, 294] on textarea "**********" at bounding box center [106, 308] width 126 height 88
click at [70, 292] on textarea "**********" at bounding box center [106, 308] width 126 height 88
drag, startPoint x: 127, startPoint y: 284, endPoint x: 128, endPoint y: 297, distance: 13.3
click at [128, 297] on textarea "**********" at bounding box center [106, 308] width 126 height 88
type textarea "**********"
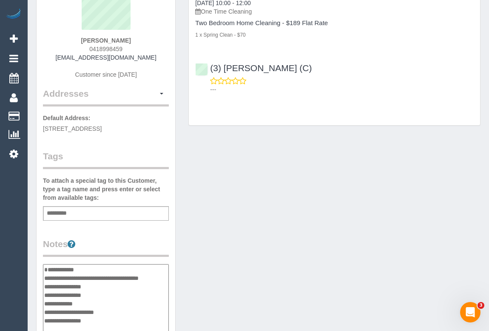
click at [216, 276] on div "Customer Info Edit Contact Info Send Message Email Preferences Special Sales Ta…" at bounding box center [258, 269] width 457 height 660
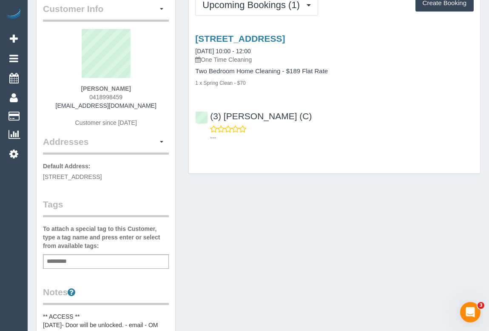
scroll to position [0, 0]
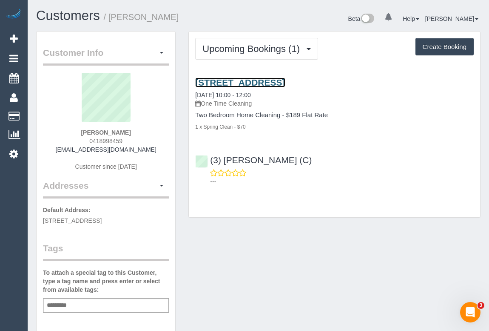
click at [261, 81] on link "391 High Street Road, Mount Waverley, VIC 3149" at bounding box center [240, 82] width 90 height 10
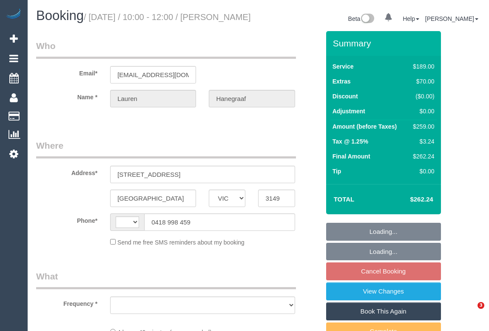
select select "VIC"
select select "string:stripe-pm_1RBO552GScqysDRV383xvcIT"
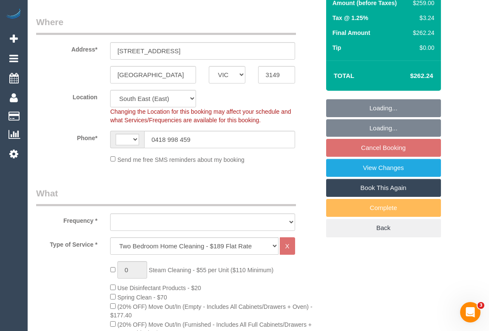
select select "string:AU"
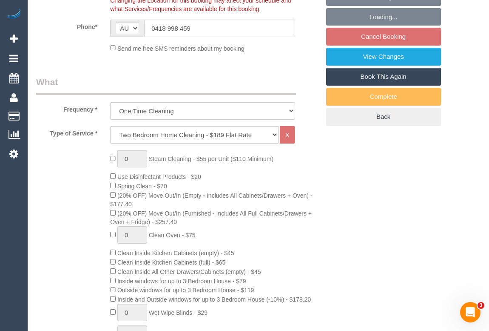
select select "object:637"
select select "number:27"
select select "number:14"
select select "number:19"
select select "number:24"
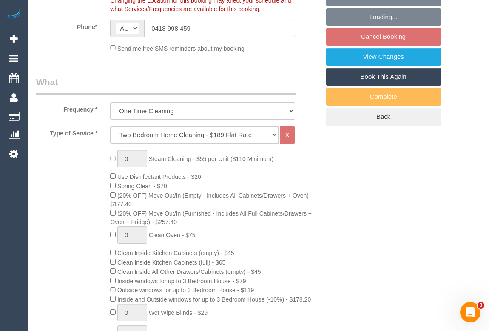
select select "number:13"
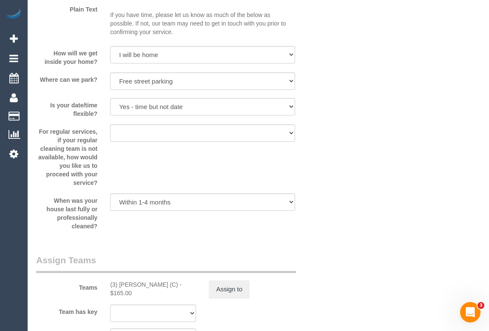
scroll to position [1469, 0]
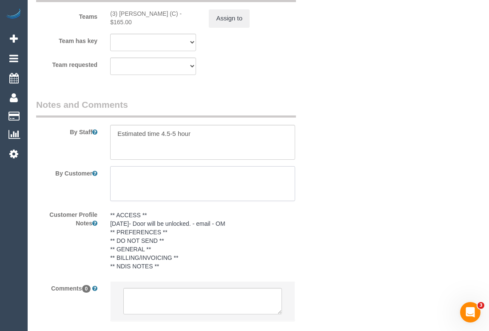
click at [130, 195] on textarea at bounding box center [202, 183] width 185 height 35
click at [129, 186] on textarea at bounding box center [202, 183] width 185 height 35
paste textarea "Husband will be home around 11:45-12pm"
drag, startPoint x: 225, startPoint y: 187, endPoint x: 230, endPoint y: 186, distance: 4.3
click at [225, 187] on textarea at bounding box center [202, 183] width 185 height 35
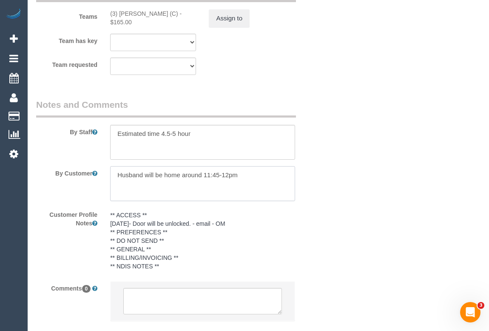
drag, startPoint x: 251, startPoint y: 185, endPoint x: 93, endPoint y: 187, distance: 158.3
click at [93, 187] on div "By Customer" at bounding box center [178, 183] width 297 height 35
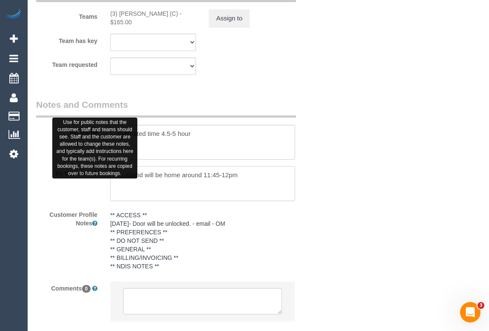
paste textarea "will leave the door unlocked for the cleaners before leaving and should be home…"
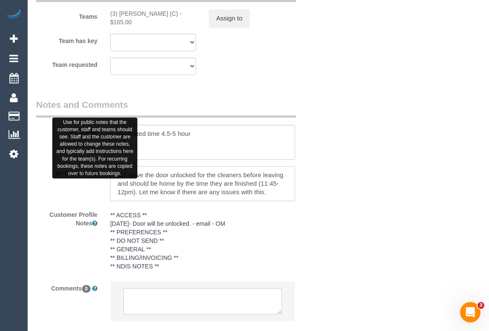
scroll to position [11, 0]
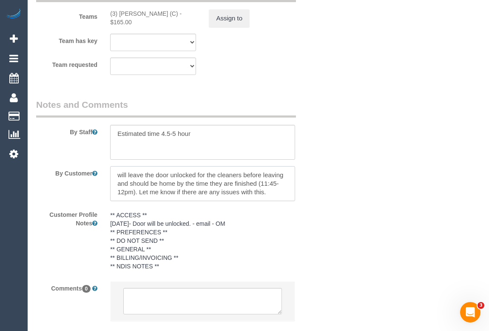
click at [118, 183] on textarea at bounding box center [202, 183] width 185 height 35
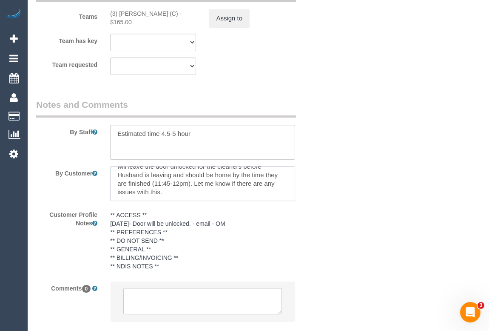
drag, startPoint x: 194, startPoint y: 190, endPoint x: 200, endPoint y: 202, distance: 13.7
click at [200, 201] on textarea at bounding box center [202, 183] width 185 height 35
click at [116, 186] on textarea at bounding box center [202, 183] width 185 height 35
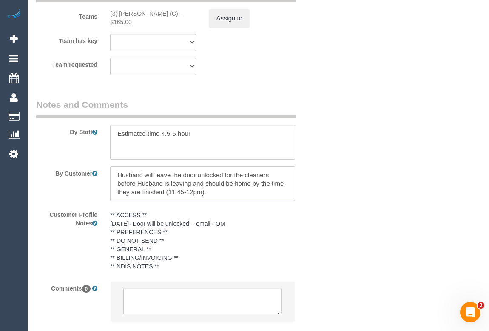
drag, startPoint x: 135, startPoint y: 196, endPoint x: 204, endPoint y: 192, distance: 68.6
click at [204, 192] on textarea at bounding box center [202, 183] width 185 height 35
type textarea "Husband will leave the door unlocked for the cleaners before should be home by …"
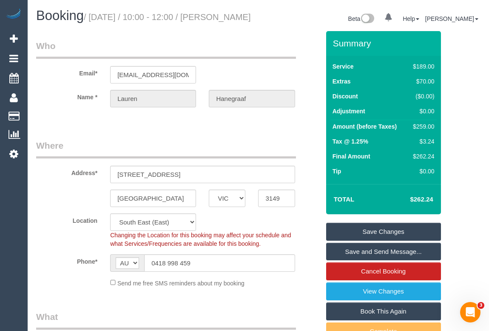
click at [365, 237] on link "Save Changes" at bounding box center [383, 232] width 115 height 18
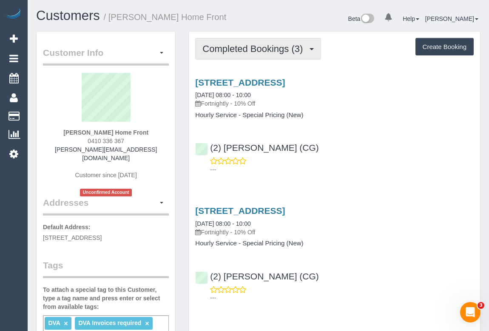
click at [263, 53] on button "Completed Bookings (3)" at bounding box center [258, 49] width 126 height 22
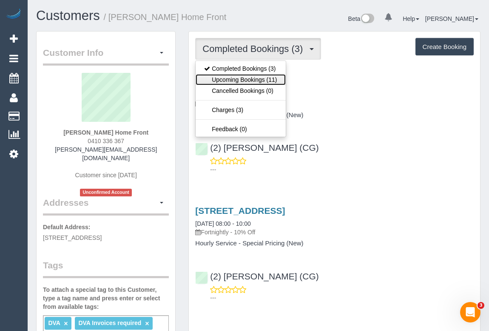
click at [255, 81] on link "Upcoming Bookings (11)" at bounding box center [241, 79] width 90 height 11
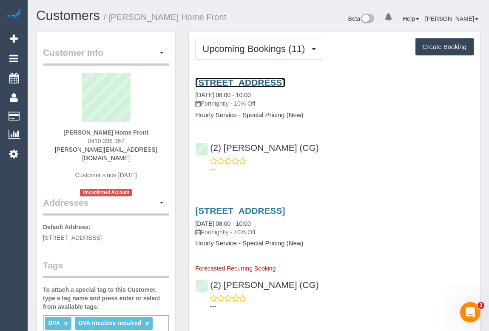
click at [278, 80] on link "[STREET_ADDRESS]" at bounding box center [240, 82] width 90 height 10
drag, startPoint x: 369, startPoint y: 162, endPoint x: 341, endPoint y: 121, distance: 49.5
click at [369, 162] on div "---" at bounding box center [334, 165] width 279 height 17
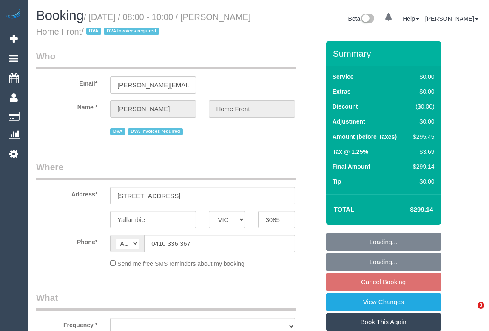
select select "VIC"
select select "300"
select select "number:28"
select select "number:14"
select select "number:19"
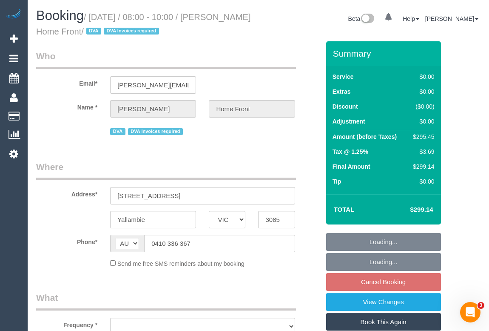
select select "number:36"
select select "number:35"
select select "number:13"
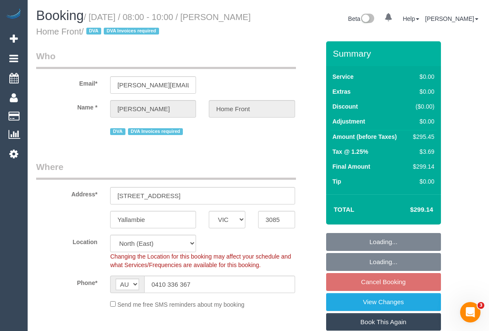
select select "object:1350"
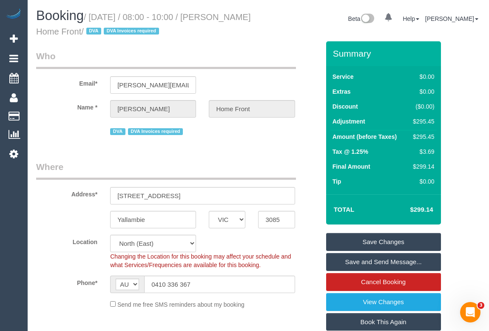
click at [302, 260] on div "Location [GEOGRAPHIC_DATA] (North) East (South) [GEOGRAPHIC_DATA] (East) [GEOGR…" at bounding box center [178, 251] width 297 height 34
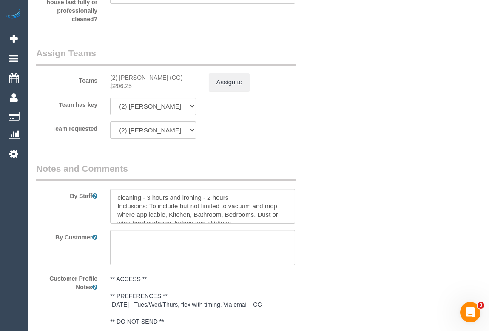
scroll to position [1199, 0]
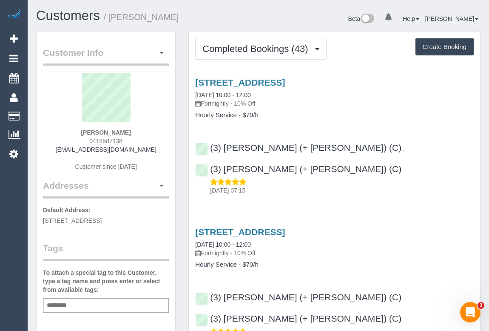
click at [363, 116] on h4 "Hourly Service - $70/h" at bounding box center [334, 114] width 279 height 7
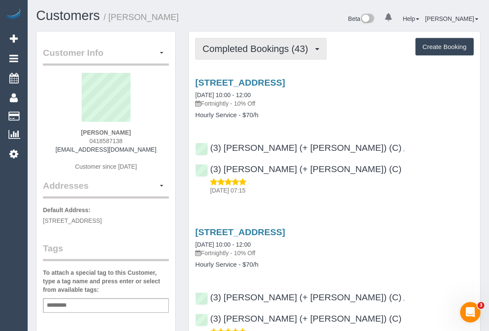
click at [268, 45] on span "Completed Bookings (43)" at bounding box center [258, 48] width 110 height 11
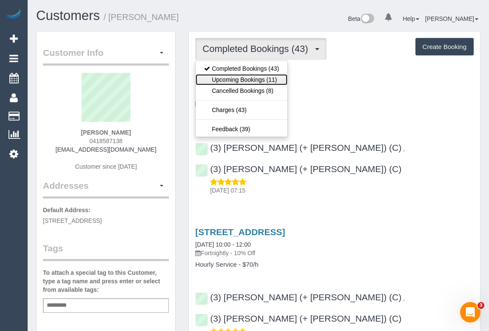
click at [250, 77] on link "Upcoming Bookings (11)" at bounding box center [242, 79] width 92 height 11
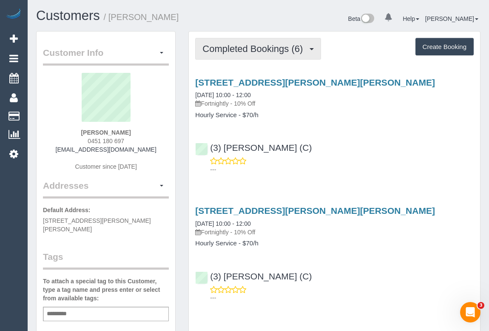
click at [248, 52] on span "Completed Bookings (6)" at bounding box center [255, 48] width 105 height 11
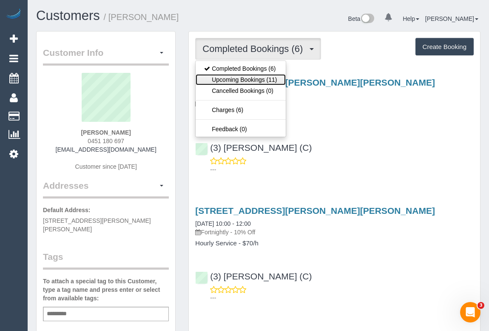
click at [241, 78] on link "Upcoming Bookings (11)" at bounding box center [241, 79] width 90 height 11
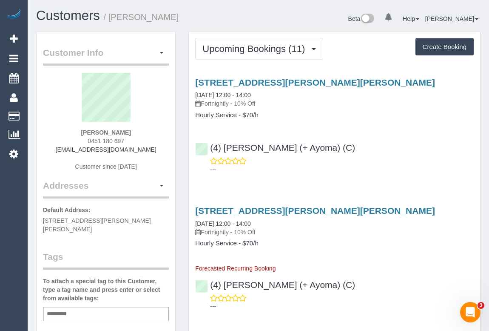
click at [383, 143] on div "(4) [PERSON_NAME] (+ Ayoma) (C) ---" at bounding box center [334, 154] width 291 height 38
click at [312, 170] on p "---" at bounding box center [342, 169] width 264 height 9
click at [390, 152] on div "(4) Nilash (+ Ayoma) (C) ---" at bounding box center [334, 154] width 291 height 38
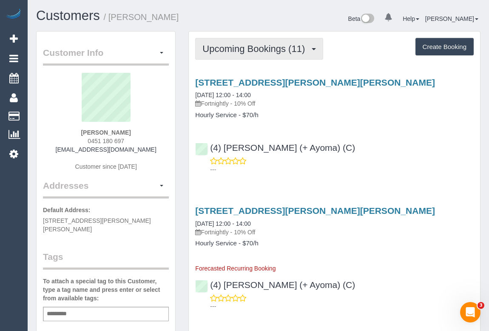
click at [288, 48] on span "Upcoming Bookings (11)" at bounding box center [256, 48] width 107 height 11
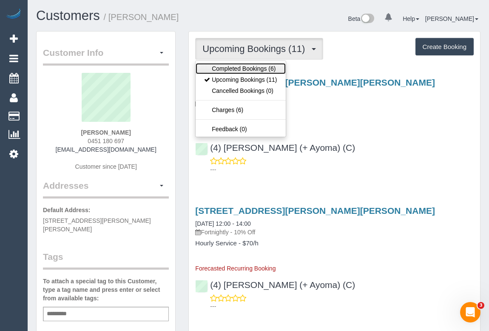
click at [243, 70] on link "Completed Bookings (6)" at bounding box center [241, 68] width 90 height 11
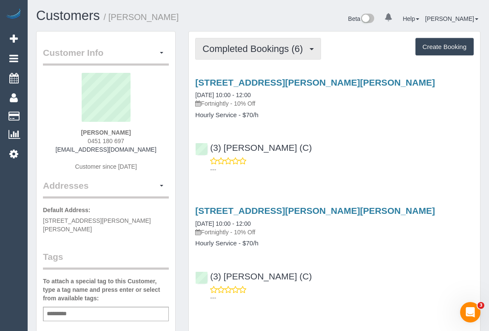
click at [240, 53] on button "Completed Bookings (6)" at bounding box center [258, 49] width 126 height 22
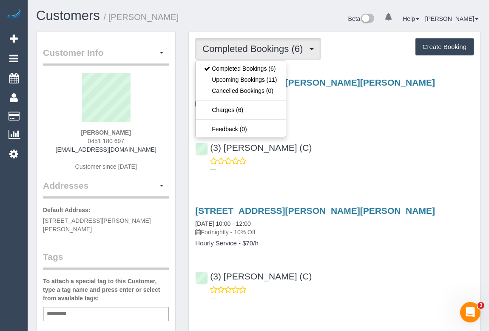
click at [371, 160] on div "---" at bounding box center [334, 165] width 279 height 17
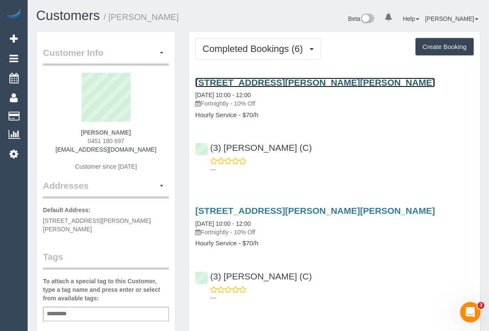
click at [256, 81] on link "23 Sutherland Street, Hadfield, VIC 3046" at bounding box center [315, 82] width 240 height 10
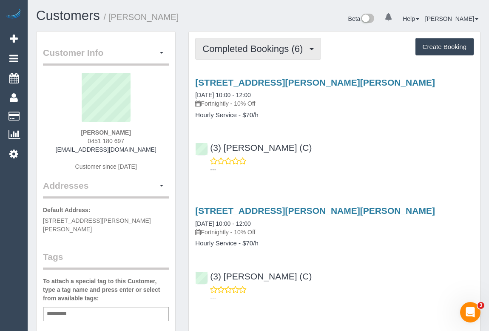
click at [227, 47] on span "Completed Bookings (6)" at bounding box center [255, 48] width 105 height 11
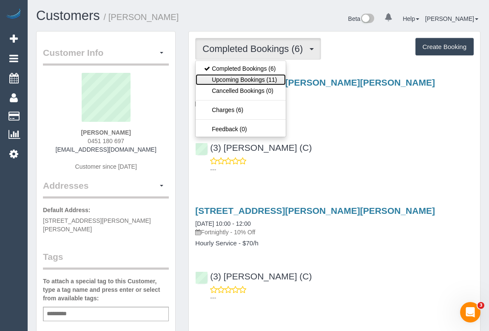
click at [238, 81] on link "Upcoming Bookings (11)" at bounding box center [241, 79] width 90 height 11
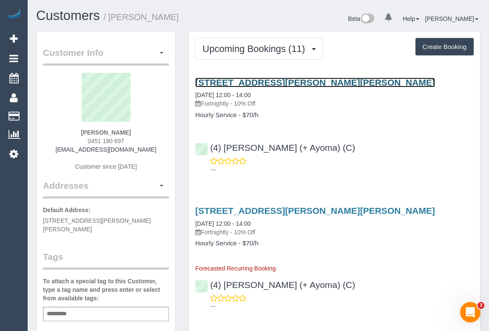
click at [277, 81] on link "23 Sutherland Street, Hadfield, VIC 3046" at bounding box center [315, 82] width 240 height 10
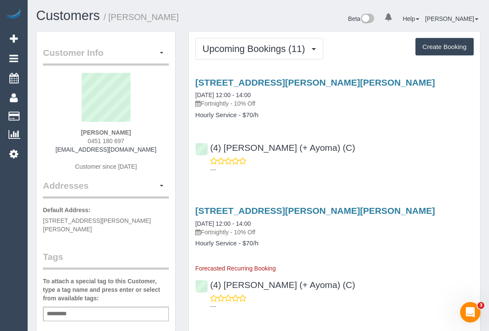
click at [349, 126] on div "23 Sutherland Street, Hadfield, VIC 3046 08/10/2025 12:00 - 14:00 Fortnightly -…" at bounding box center [334, 123] width 291 height 107
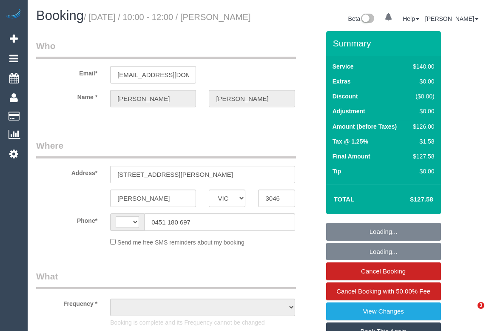
select select "VIC"
select select "object:292"
select select "string:stripe-pm_1RjYve2GScqysDRVqonlb0kD"
select select "number:27"
select select "number:14"
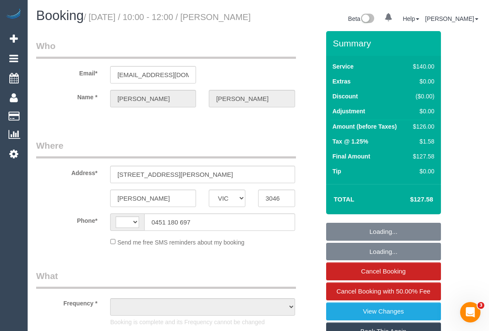
select select "number:18"
select select "number:24"
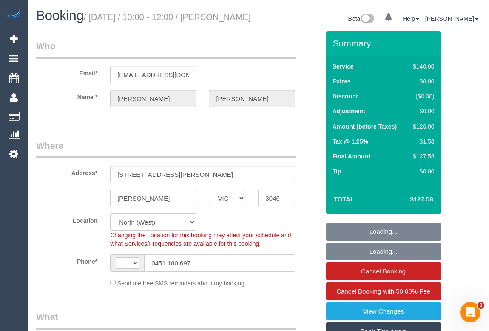
select select "object:923"
select select "string:AU"
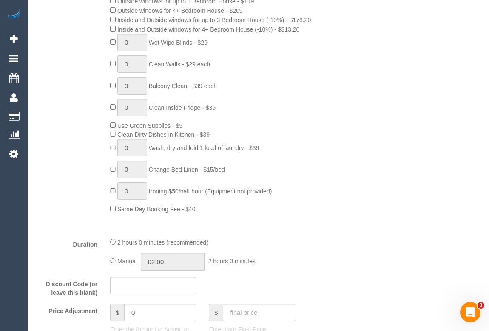
select select "spot1"
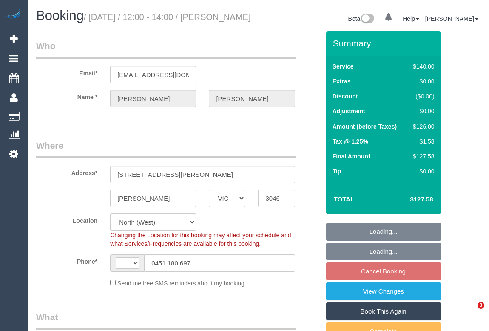
select select "VIC"
select select "string:stripe-pm_1RjYve2GScqysDRVqonlb0kD"
select select "string:AU"
select select "object:1578"
select select "number:27"
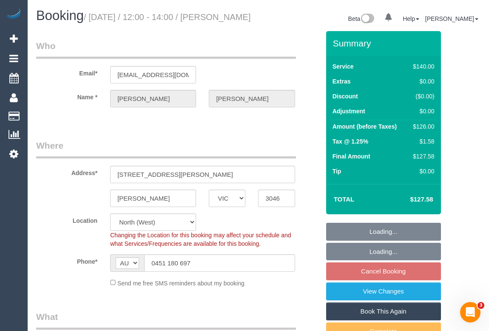
select select "number:14"
select select "number:18"
select select "number:24"
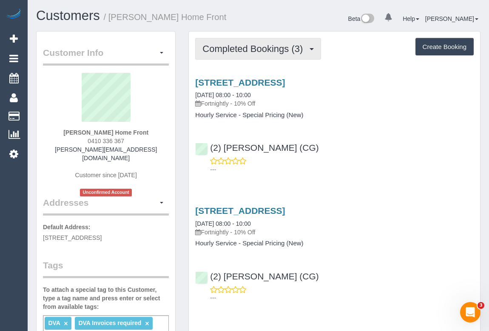
click at [242, 56] on button "Completed Bookings (3)" at bounding box center [258, 49] width 126 height 22
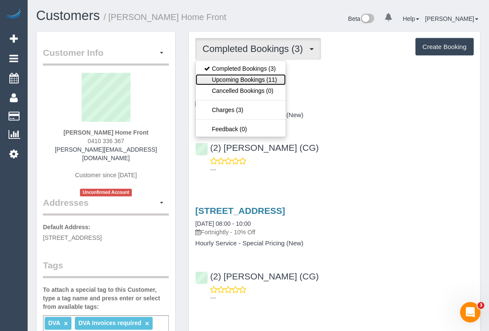
click at [247, 79] on link "Upcoming Bookings (11)" at bounding box center [241, 79] width 90 height 11
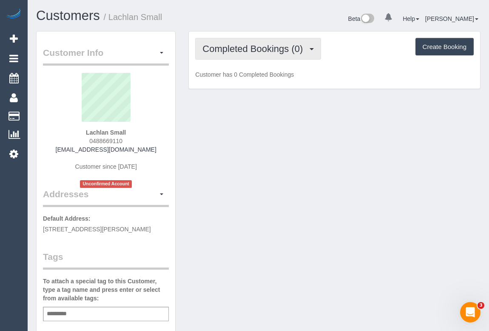
drag, startPoint x: 262, startPoint y: 44, endPoint x: 256, endPoint y: 63, distance: 20.0
click at [262, 44] on span "Completed Bookings (0)" at bounding box center [255, 48] width 105 height 11
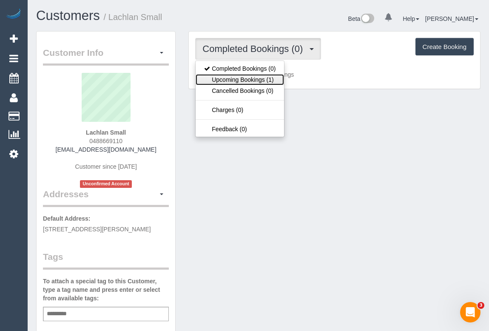
click at [251, 78] on link "Upcoming Bookings (1)" at bounding box center [240, 79] width 88 height 11
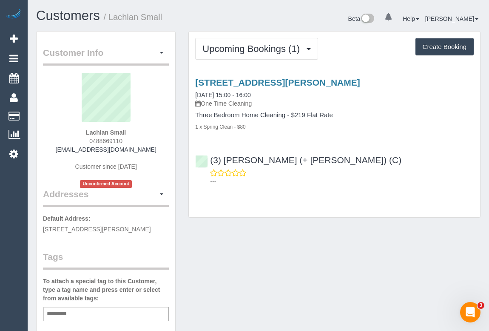
scroll to position [38, 0]
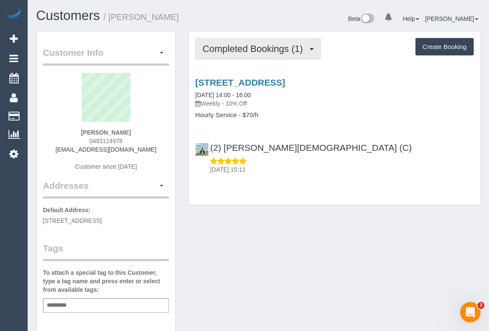
click at [265, 49] on span "Completed Bookings (1)" at bounding box center [255, 48] width 105 height 11
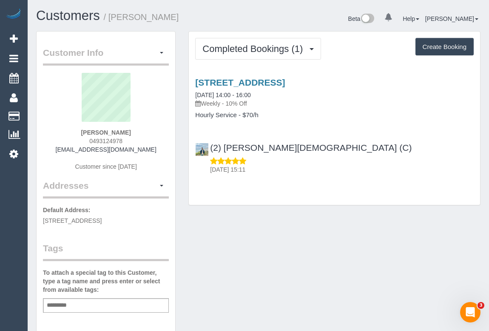
drag, startPoint x: 141, startPoint y: 131, endPoint x: 76, endPoint y: 131, distance: 64.7
click at [76, 131] on div "[PERSON_NAME] 0493124978 [EMAIL_ADDRESS][DOMAIN_NAME] Customer since [DATE]" at bounding box center [106, 126] width 126 height 106
copy strong "[PERSON_NAME]"
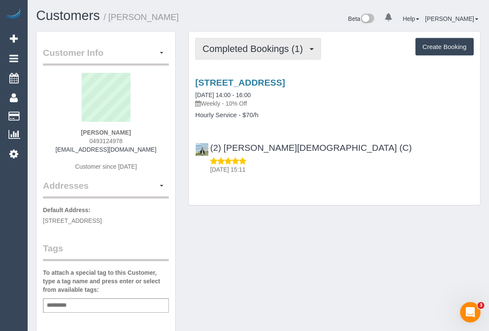
click at [284, 47] on span "Completed Bookings (1)" at bounding box center [255, 48] width 105 height 11
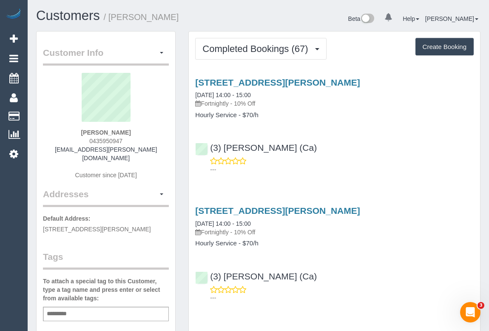
click at [402, 154] on div "(3) [PERSON_NAME] (Ca) ---" at bounding box center [334, 154] width 291 height 38
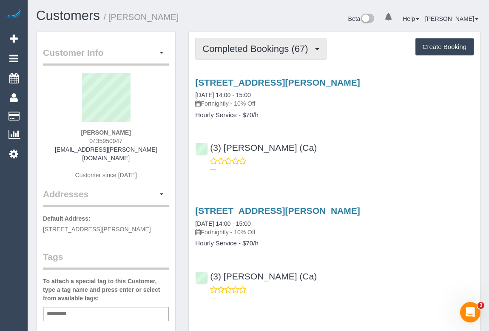
click at [241, 48] on span "Completed Bookings (67)" at bounding box center [258, 48] width 110 height 11
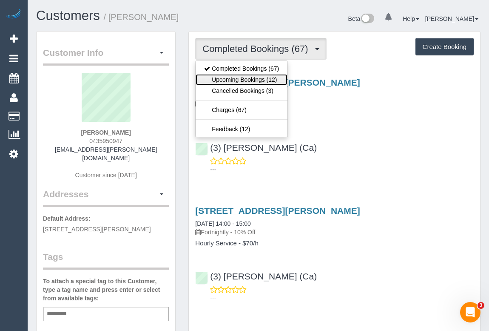
click at [240, 81] on link "Upcoming Bookings (12)" at bounding box center [242, 79] width 92 height 11
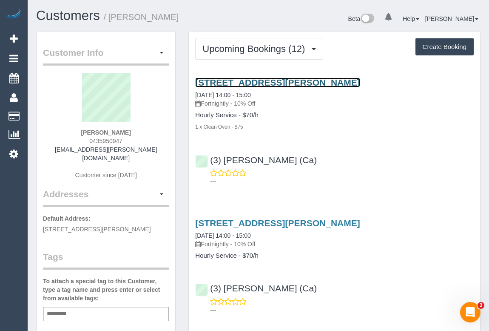
click at [258, 80] on link "1c Barrow St, Brunswick, VIC 3056" at bounding box center [277, 82] width 165 height 10
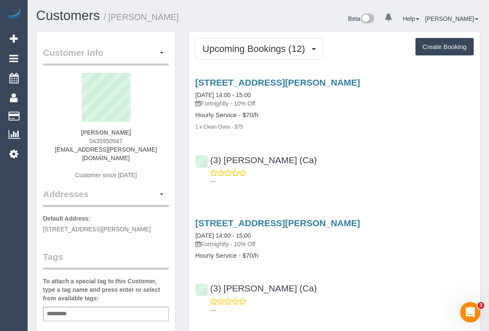
click at [338, 149] on div "(3) Jenith Khadgi (Ca) ---" at bounding box center [334, 167] width 291 height 38
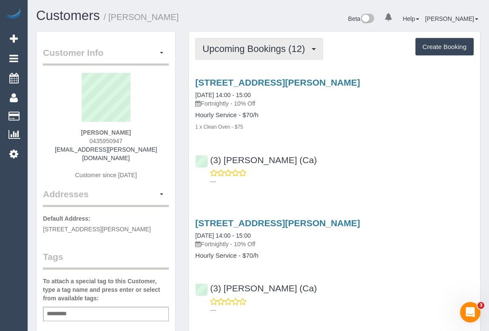
click at [257, 46] on span "Upcoming Bookings (12)" at bounding box center [256, 48] width 107 height 11
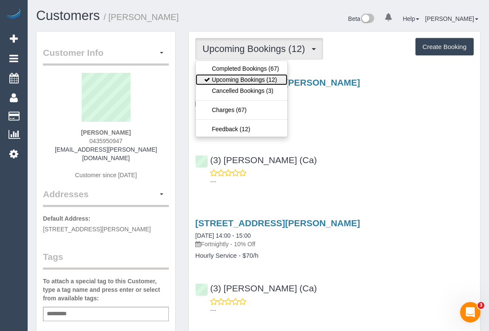
click at [242, 79] on link "Upcoming Bookings (12)" at bounding box center [242, 79] width 92 height 11
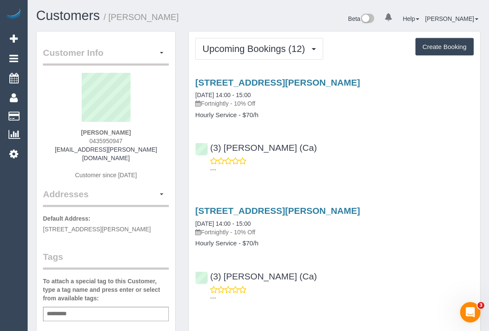
click at [337, 171] on p "---" at bounding box center [342, 169] width 264 height 9
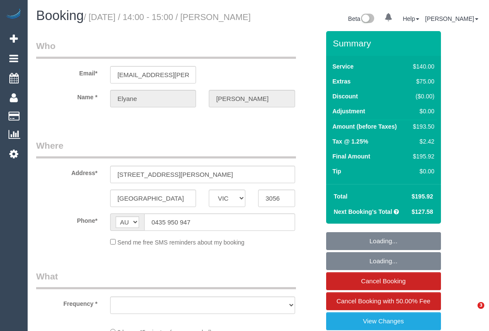
select select "VIC"
select select "string:stripe-pm_1NFsjC2GScqysDRVvhf3EnnQ"
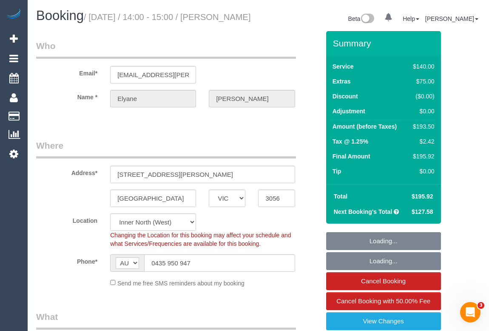
select select "object:715"
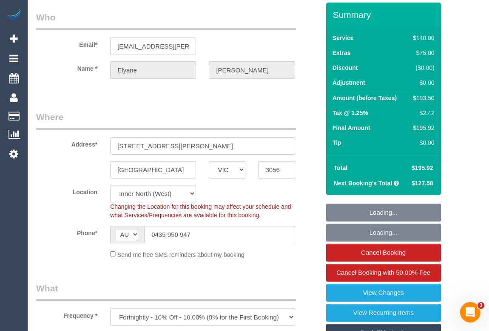
select select "number:28"
select select "number:16"
select select "number:19"
select select "number:22"
select select "number:33"
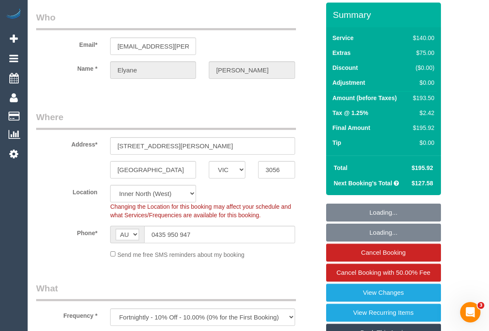
select select "number:26"
select select "object:1701"
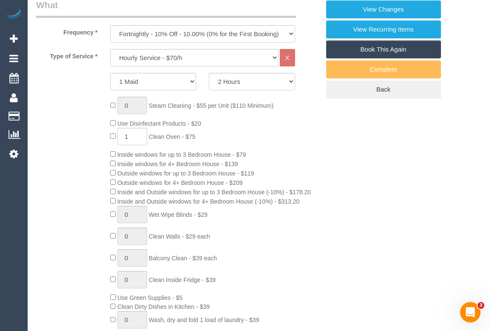
scroll to position [348, 0]
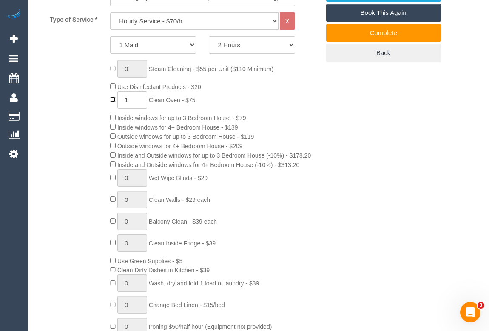
type input "0"
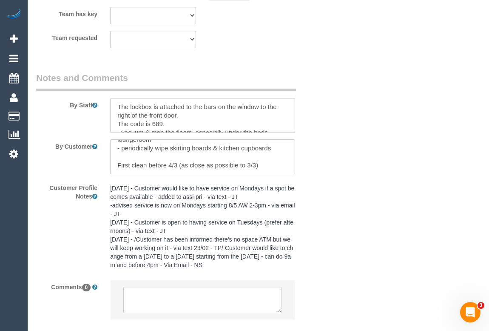
scroll to position [1560, 0]
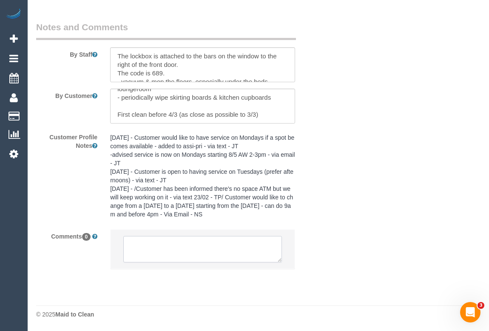
click at [160, 244] on textarea at bounding box center [202, 249] width 158 height 26
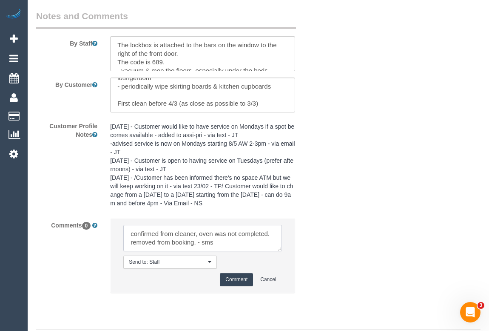
type textarea "confirmed from cleaner, oven was not completed. removed from booking. - sms"
click at [245, 286] on button "Comment" at bounding box center [236, 279] width 33 height 13
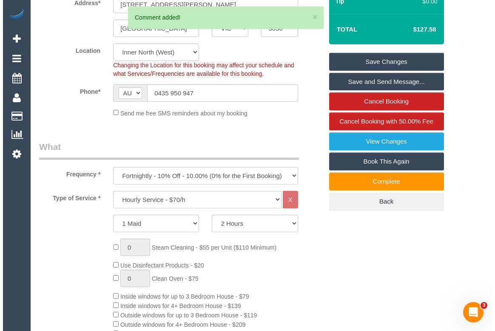
scroll to position [0, 0]
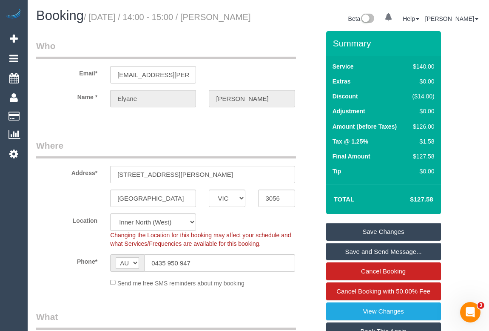
click at [379, 240] on link "Save Changes" at bounding box center [383, 232] width 115 height 18
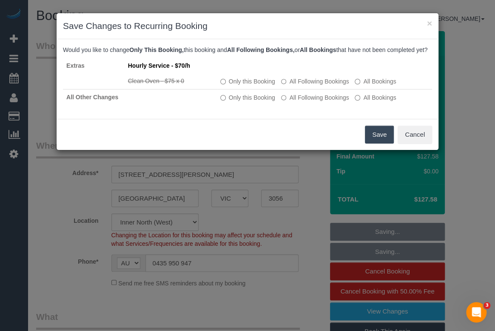
click at [379, 141] on button "Save" at bounding box center [379, 135] width 29 height 18
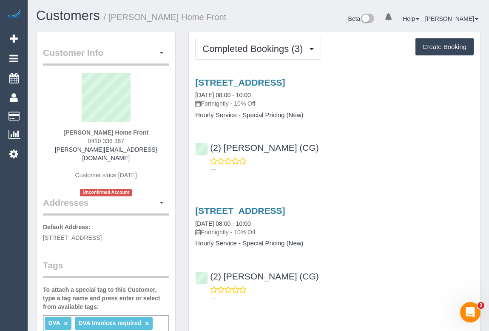
drag, startPoint x: 82, startPoint y: 140, endPoint x: 131, endPoint y: 140, distance: 49.8
click at [131, 140] on div "Cameron Buchanan Home Front 0410 336 367 cameron.homefront@fake.com Customer si…" at bounding box center [106, 134] width 126 height 123
copy span "0410 336 367"
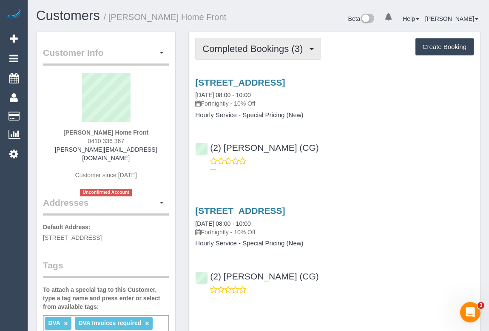
click at [247, 50] on span "Completed Bookings (3)" at bounding box center [255, 48] width 105 height 11
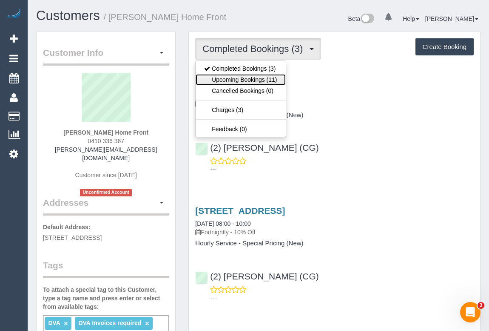
click at [242, 77] on link "Upcoming Bookings (11)" at bounding box center [241, 79] width 90 height 11
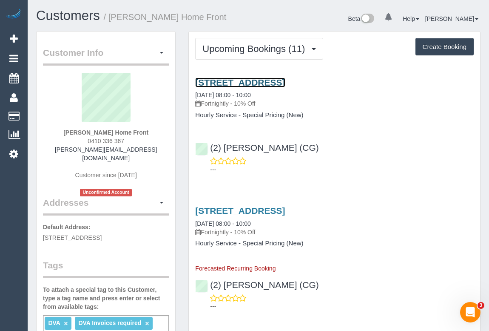
click at [285, 83] on link "8 Goulburn Grove, Yallambie, VIC 3085" at bounding box center [240, 82] width 90 height 10
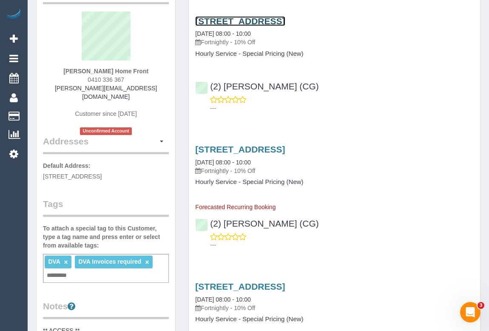
scroll to position [193, 0]
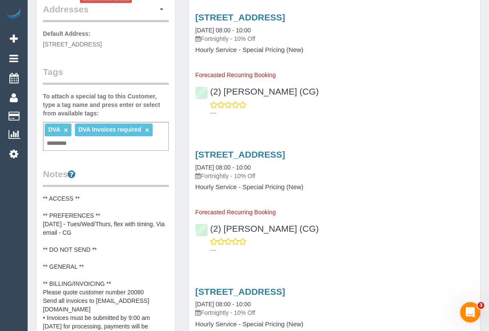
drag, startPoint x: 430, startPoint y: 43, endPoint x: 425, endPoint y: 43, distance: 4.3
click at [430, 43] on div "8 Goulburn Grove, Yallambie, VIC 3085 21/10/2025 08:00 - 10:00 Fortnightly - 10…" at bounding box center [334, 45] width 291 height 67
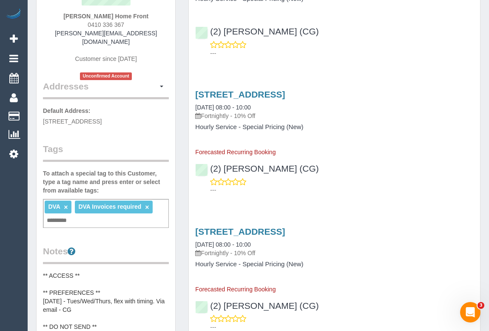
scroll to position [0, 0]
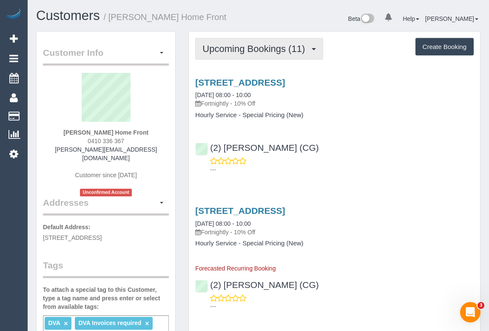
click at [252, 52] on span "Upcoming Bookings (11)" at bounding box center [256, 48] width 107 height 11
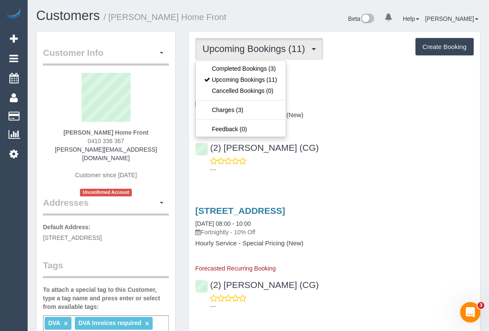
click at [345, 102] on p "Fortnightly - 10% Off" at bounding box center [334, 103] width 279 height 9
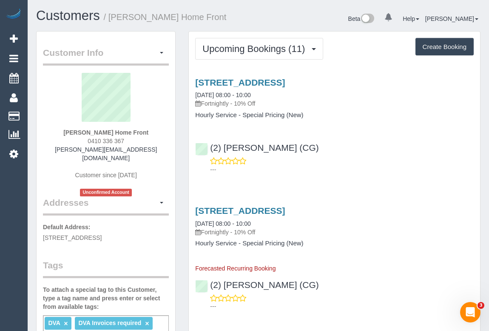
drag, startPoint x: 388, startPoint y: 163, endPoint x: 291, endPoint y: 162, distance: 96.6
click at [388, 163] on div "---" at bounding box center [334, 165] width 279 height 17
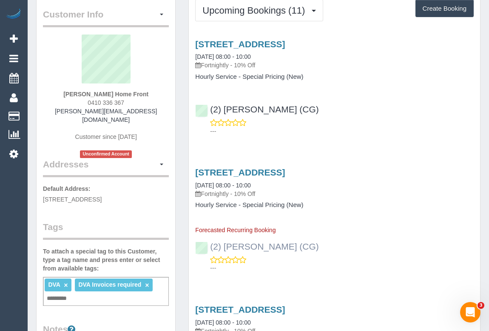
scroll to position [38, 0]
click at [353, 137] on div "8 Goulburn Grove, Yallambie, VIC 3085 07/10/2025 08:00 - 10:00 Fortnightly - 10…" at bounding box center [334, 85] width 291 height 107
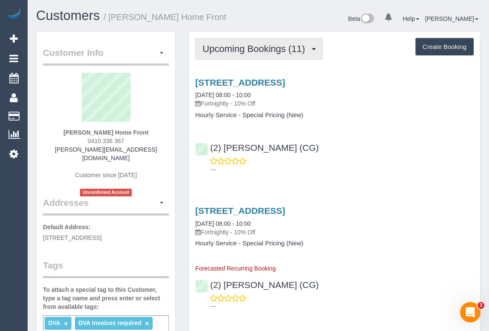
drag, startPoint x: 278, startPoint y: 46, endPoint x: 267, endPoint y: 72, distance: 28.6
click at [278, 46] on span "Upcoming Bookings (11)" at bounding box center [256, 48] width 107 height 11
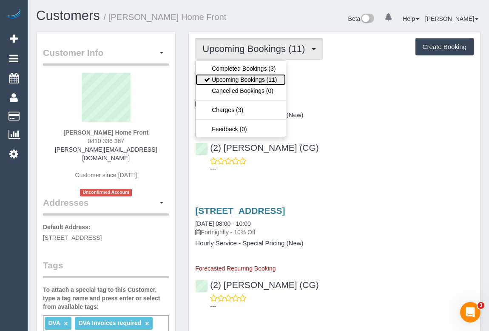
click at [252, 80] on link "Upcoming Bookings (11)" at bounding box center [241, 79] width 90 height 11
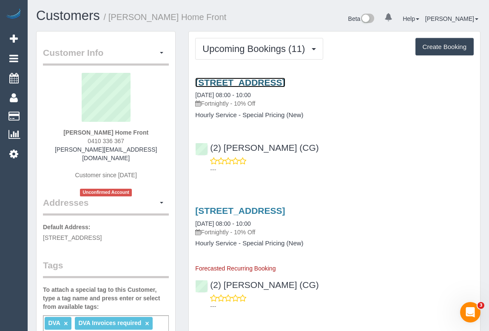
click at [274, 80] on link "8 Goulburn Grove, Yallambie, VIC 3085" at bounding box center [240, 82] width 90 height 10
drag, startPoint x: 406, startPoint y: 157, endPoint x: 394, endPoint y: 168, distance: 15.7
click at [406, 157] on div "---" at bounding box center [334, 165] width 279 height 17
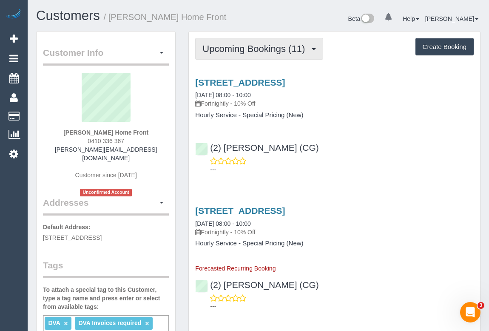
click at [271, 48] on span "Upcoming Bookings (11)" at bounding box center [256, 48] width 107 height 11
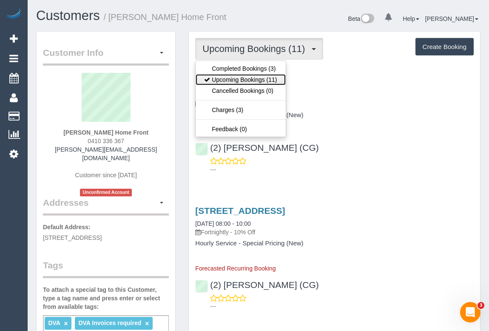
click at [257, 79] on link "Upcoming Bookings (11)" at bounding box center [241, 79] width 90 height 11
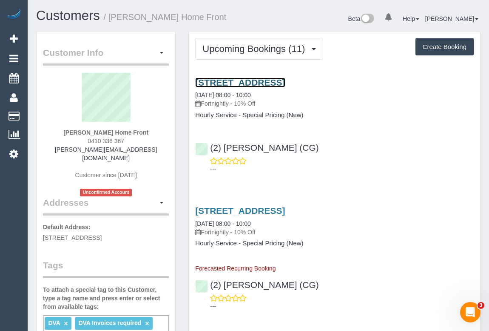
click at [272, 80] on link "[STREET_ADDRESS]" at bounding box center [240, 82] width 90 height 10
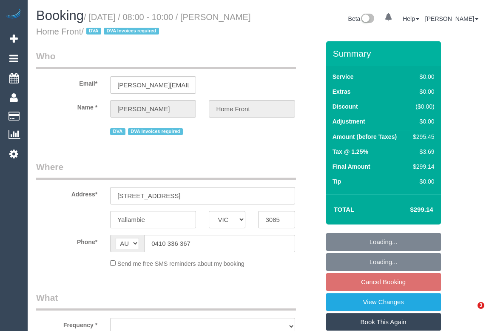
select select "VIC"
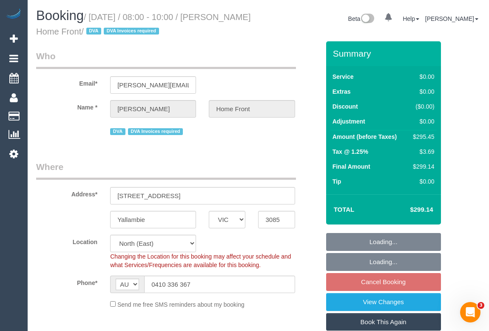
select select "object:527"
select select "300"
select select "number:28"
select select "number:14"
select select "number:19"
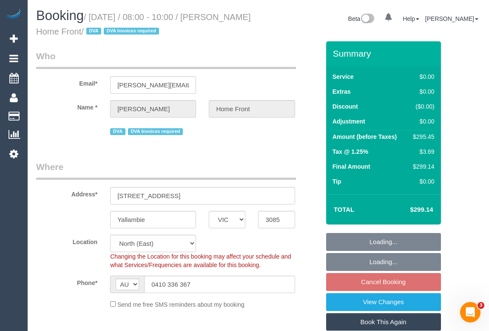
select select "number:36"
select select "number:35"
select select "number:13"
select select "object:797"
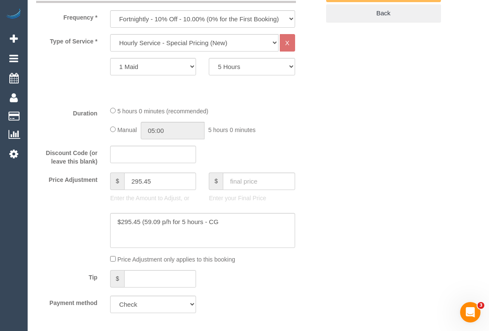
scroll to position [502, 0]
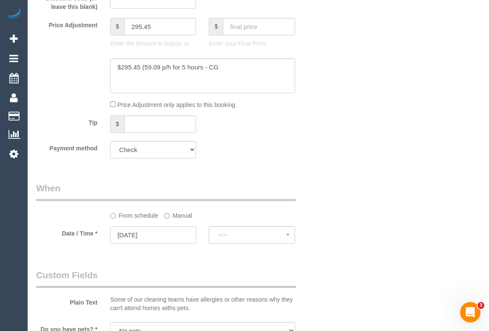
click at [137, 235] on input "07/10/2025" at bounding box center [153, 234] width 86 height 17
select select "spot10"
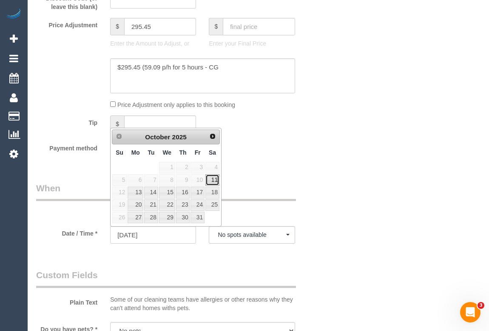
click at [212, 179] on link "11" at bounding box center [212, 179] width 14 height 11
type input "11/10/2025"
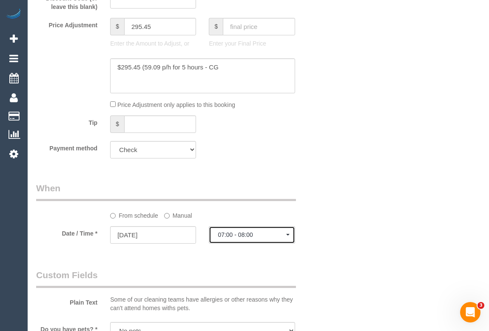
click at [242, 235] on span "07:00 - 08:00" at bounding box center [252, 234] width 68 height 7
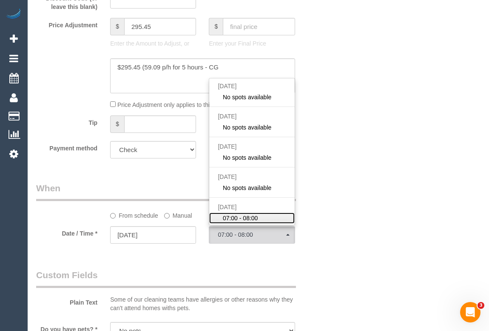
scroll to position [44, 0]
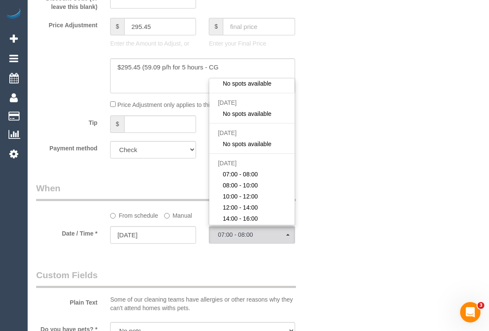
click at [357, 174] on div "Who Email* [PERSON_NAME][EMAIL_ADDRESS][DOMAIN_NAME] Name * [PERSON_NAME] Home …" at bounding box center [258, 292] width 445 height 1506
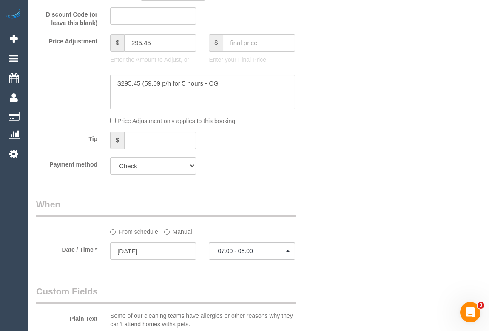
scroll to position [580, 0]
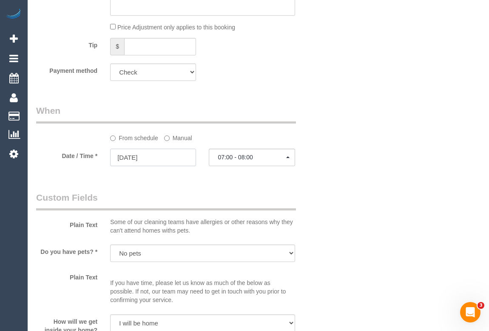
click at [142, 156] on input "11/10/2025" at bounding box center [153, 156] width 86 height 17
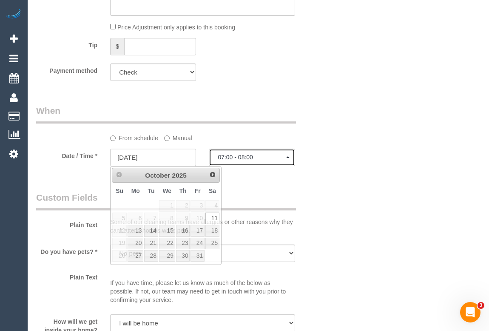
click at [257, 154] on span "07:00 - 08:00" at bounding box center [252, 157] width 68 height 7
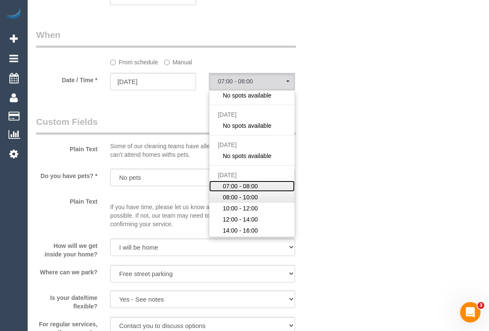
scroll to position [657, 0]
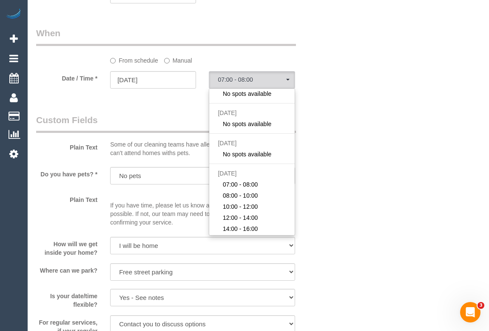
click at [334, 164] on div "Who Email* cameron.homefront@fake.com Name * Cameron Buchanan Home Front DVA DV…" at bounding box center [258, 137] width 445 height 1506
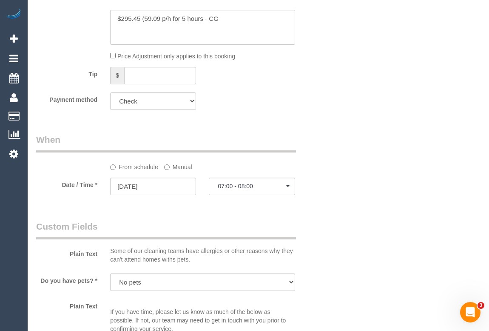
scroll to position [541, 0]
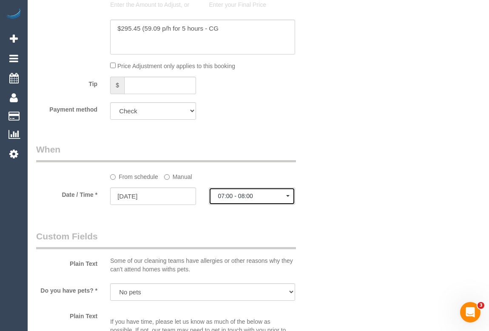
click at [242, 197] on span "07:00 - 08:00" at bounding box center [252, 195] width 68 height 7
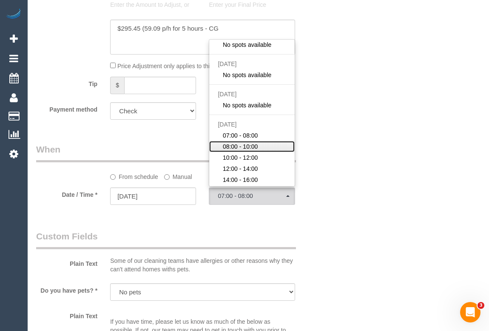
click at [248, 143] on span "08:00 - 10:00" at bounding box center [240, 146] width 35 height 9
select select "spot15"
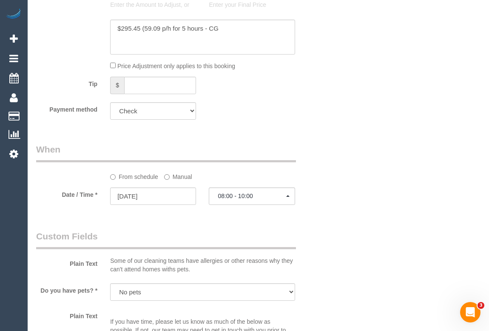
click at [371, 148] on div "Who Email* cameron.homefront@fake.com Name * Cameron Buchanan Home Front DVA DV…" at bounding box center [258, 253] width 445 height 1506
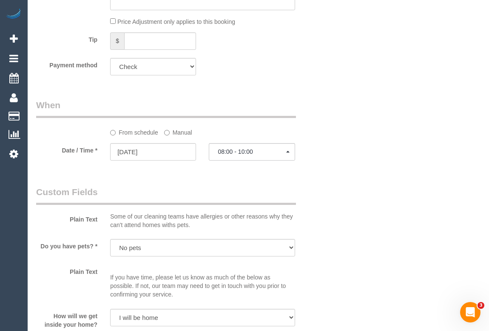
scroll to position [348, 0]
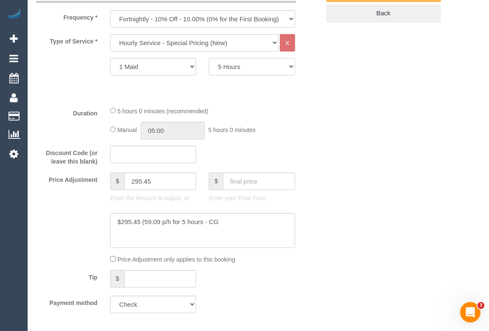
click at [260, 66] on select "1 Hour 1.5 Hour 2 Hours 2.5 Hours 3 Hours 3.5 Hours 4 Hours 4.5 Hours 5 Hours 5…" at bounding box center [252, 66] width 86 height 17
select select "180"
click at [209, 58] on select "1 Hour 1.5 Hour 2 Hours 2.5 Hours 3 Hours 3.5 Hours 4 Hours 4.5 Hours 5 Hours 5…" at bounding box center [252, 66] width 86 height 17
click at [325, 129] on div "Duration 5 hours 0 minutes (recommended) Manual 05:00 5 hours 0 minutes" at bounding box center [178, 122] width 297 height 33
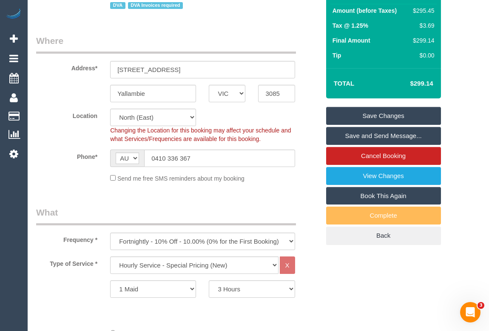
scroll to position [77, 0]
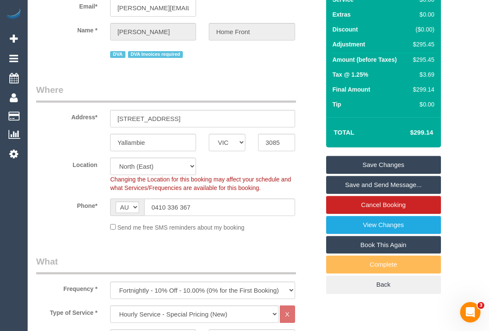
select select "spot20"
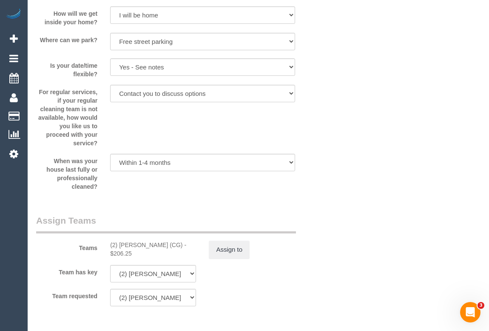
scroll to position [967, 0]
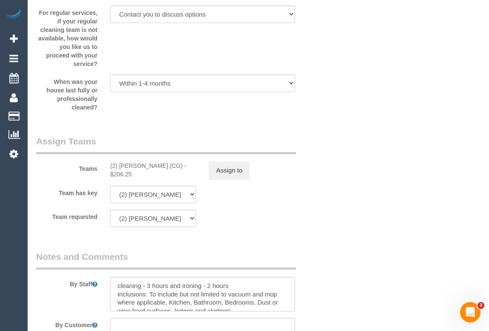
click at [313, 180] on sui-booking-teams "Teams (2) Binoy Adheesha (CG) - $206.25 Assign to Team has key (2) Binoy Adhees…" at bounding box center [178, 181] width 284 height 92
click at [306, 225] on div "Team requested (2) Binoy Adheesha (CG) (0) Office (1) Debbie Brodjanac (FT) (1)…" at bounding box center [178, 217] width 297 height 17
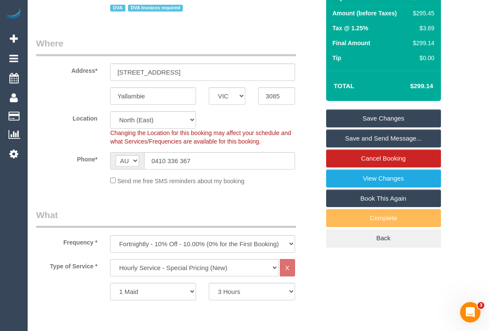
scroll to position [216, 0]
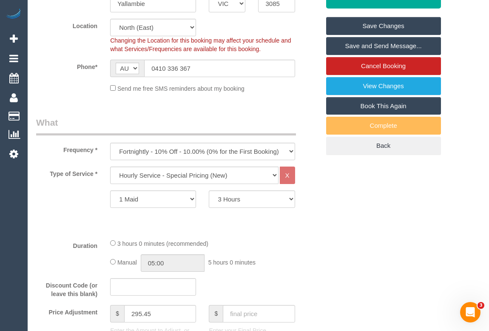
click at [308, 240] on div "Duration 3 hours 0 minutes (recommended) Manual 05:00 5 hours 0 minutes" at bounding box center [178, 254] width 297 height 33
drag, startPoint x: 268, startPoint y: 244, endPoint x: 271, endPoint y: 248, distance: 5.4
click at [268, 242] on div "3 hours 0 minutes (recommended)" at bounding box center [202, 242] width 185 height 9
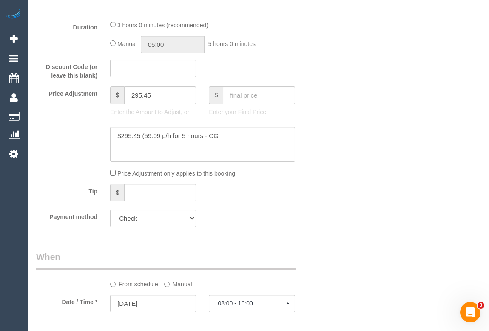
scroll to position [409, 0]
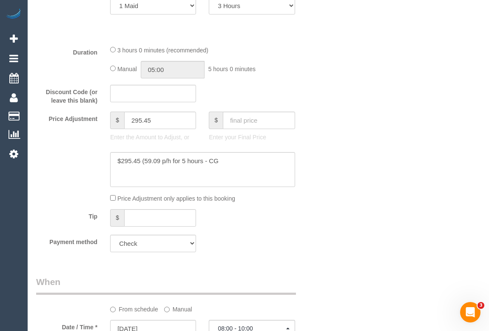
click at [319, 280] on div "From schedule Manual" at bounding box center [178, 294] width 297 height 38
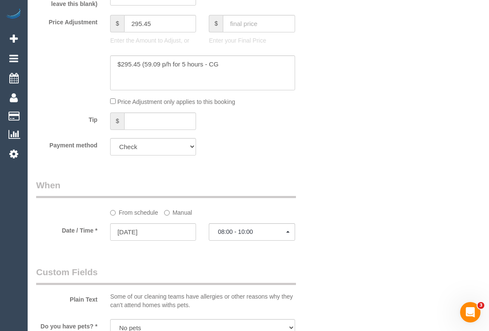
scroll to position [580, 0]
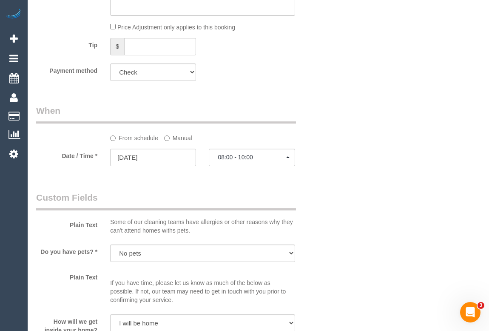
drag, startPoint x: 353, startPoint y: 39, endPoint x: 350, endPoint y: 43, distance: 4.9
click at [353, 39] on div "Who Email* cameron.homefront@fake.com Name * Cameron Buchanan Home Front DVA DV…" at bounding box center [258, 214] width 445 height 1506
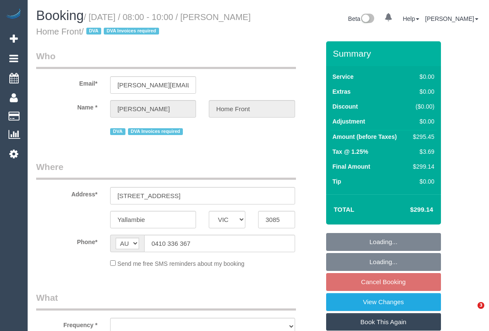
select select "VIC"
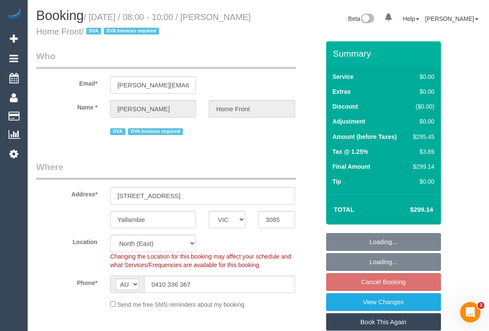
select select "object:527"
select select "300"
select select "number:28"
select select "number:14"
select select "number:19"
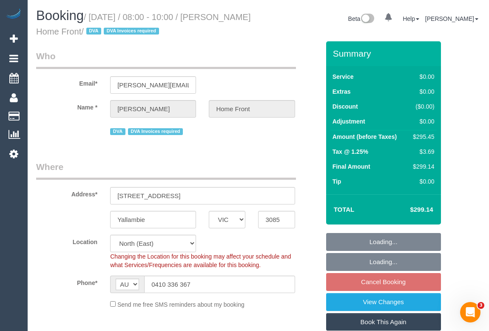
select select "number:36"
select select "number:35"
select select "number:13"
select select "object:1245"
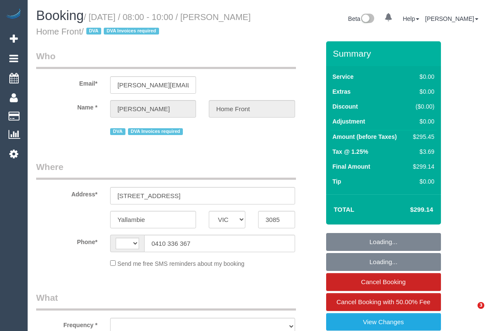
select select "VIC"
select select "number:28"
select select "number:14"
select select "number:19"
select select "number:36"
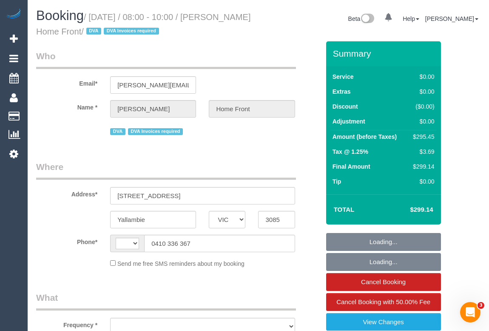
select select "number:35"
select select "number:13"
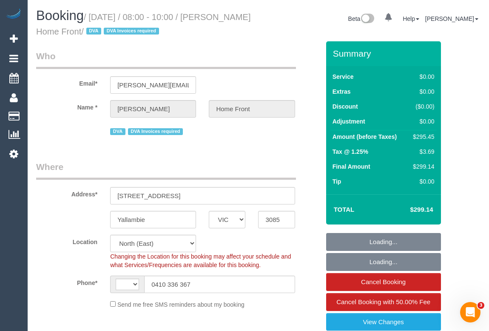
select select "string:AU"
select select "object:677"
select select "300"
select select "object:1235"
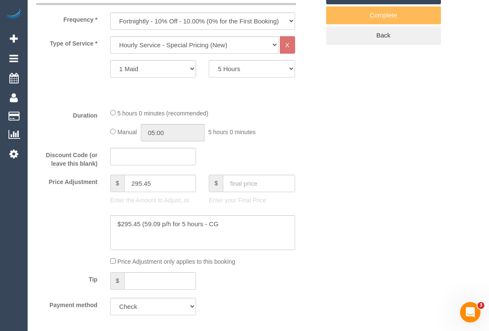
scroll to position [425, 0]
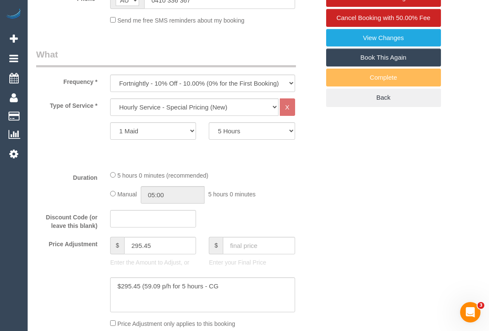
scroll to position [309, 0]
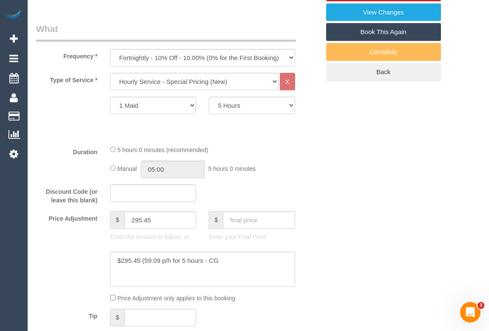
click at [160, 25] on legend "What" at bounding box center [166, 32] width 260 height 19
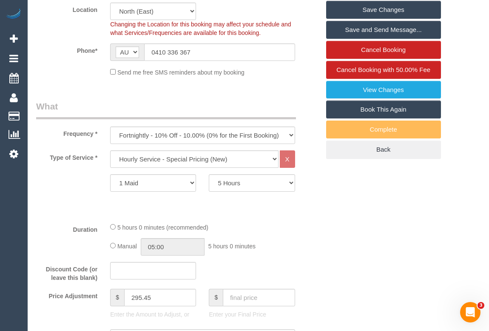
scroll to position [193, 0]
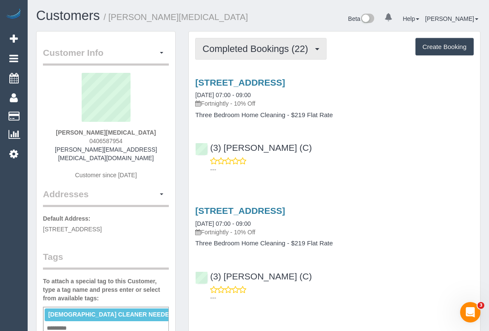
click at [257, 47] on span "Completed Bookings (22)" at bounding box center [258, 48] width 110 height 11
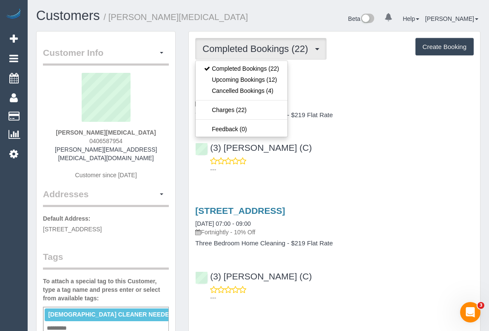
click at [380, 131] on div "[STREET_ADDRESS] [DATE] 07:00 - 09:00 Fortnightly - 10% Off Three Bedroom Home …" at bounding box center [334, 123] width 291 height 107
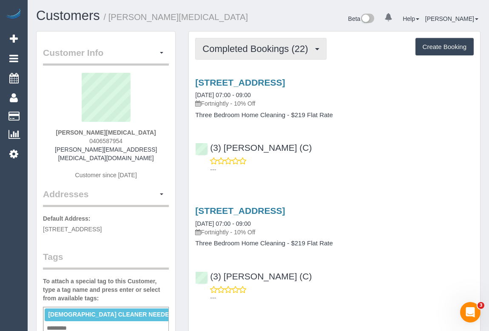
click at [251, 53] on span "Completed Bookings (22)" at bounding box center [258, 48] width 110 height 11
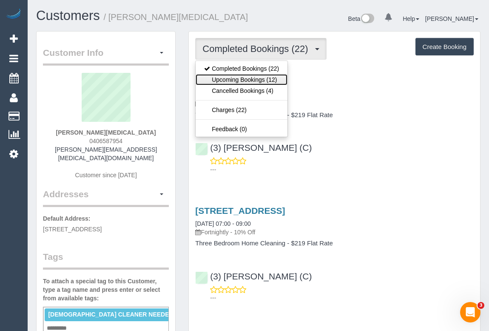
click at [246, 82] on link "Upcoming Bookings (12)" at bounding box center [242, 79] width 92 height 11
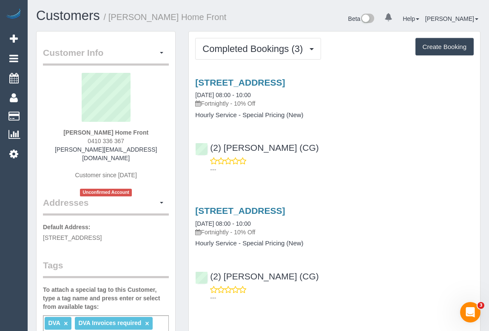
click at [428, 234] on p "Fortnightly - 10% Off" at bounding box center [334, 232] width 279 height 9
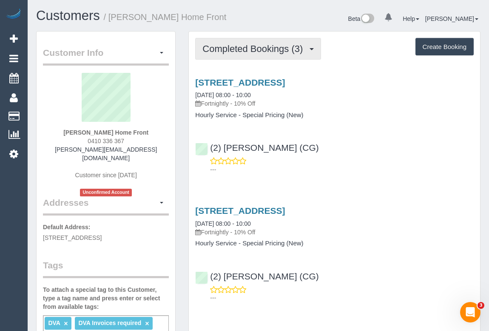
drag, startPoint x: 236, startPoint y: 47, endPoint x: 233, endPoint y: 67, distance: 20.2
click at [236, 47] on span "Completed Bookings (3)" at bounding box center [255, 48] width 105 height 11
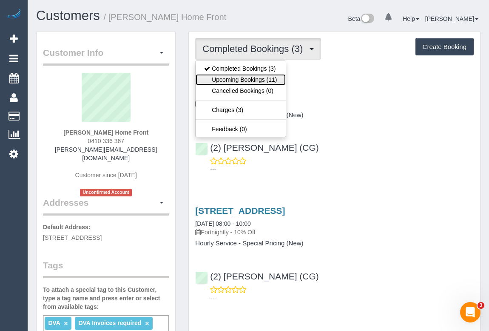
click at [242, 78] on link "Upcoming Bookings (11)" at bounding box center [241, 79] width 90 height 11
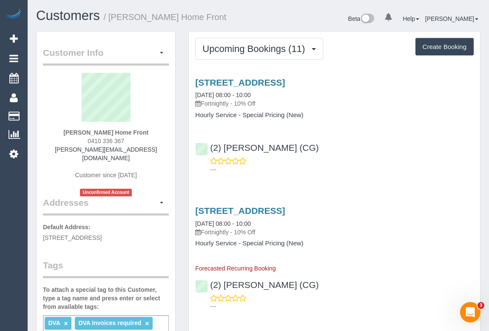
click at [348, 162] on div "---" at bounding box center [334, 165] width 279 height 17
click at [285, 80] on link "[STREET_ADDRESS]" at bounding box center [240, 82] width 90 height 10
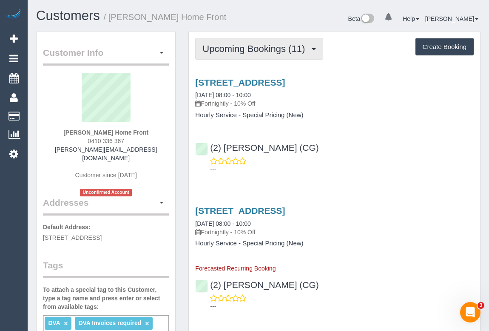
click at [246, 47] on span "Upcoming Bookings (11)" at bounding box center [256, 48] width 107 height 11
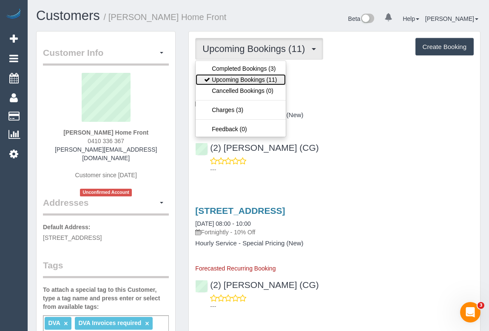
click at [237, 77] on link "Upcoming Bookings (11)" at bounding box center [241, 79] width 90 height 11
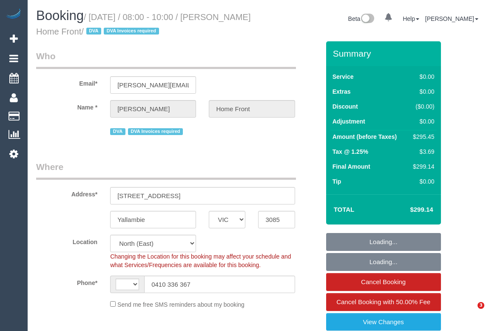
select select "VIC"
select select "number:28"
select select "number:14"
select select "number:19"
select select "number:36"
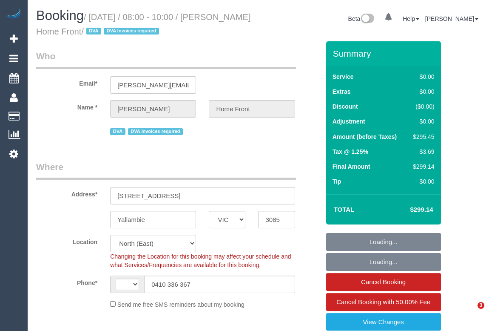
select select "number:35"
select select "number:13"
select select "object:435"
select select "string:AU"
select select "300"
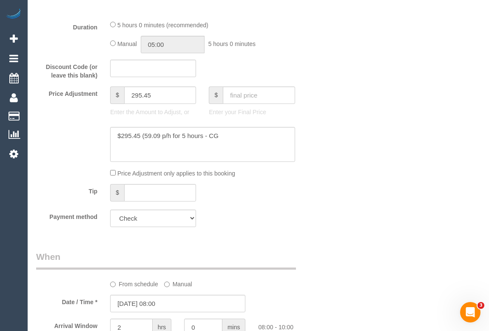
scroll to position [425, 0]
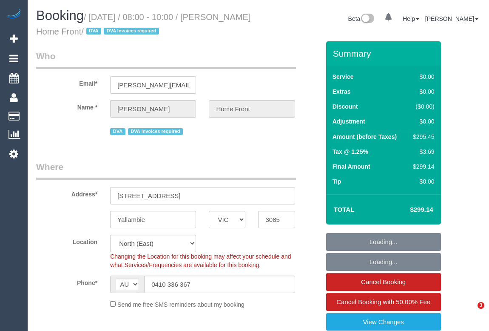
select select "VIC"
select select "number:28"
select select "number:14"
select select "number:19"
select select "number:36"
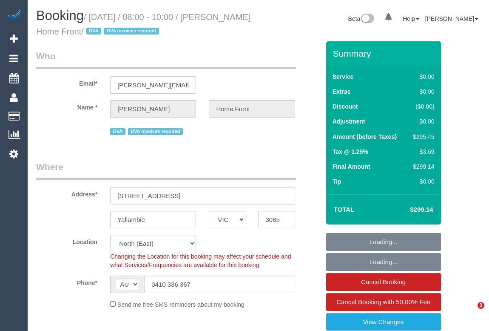
select select "number:35"
select select "number:13"
select select "object:815"
select select "300"
select select "VIC"
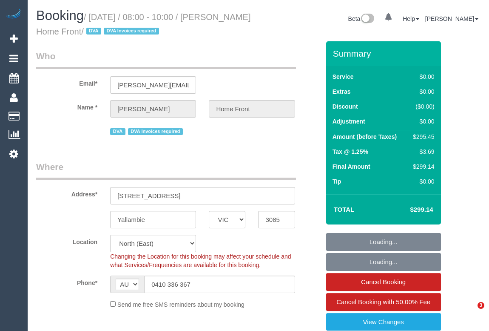
select select "300"
select select "number:28"
select select "number:14"
select select "number:19"
select select "number:36"
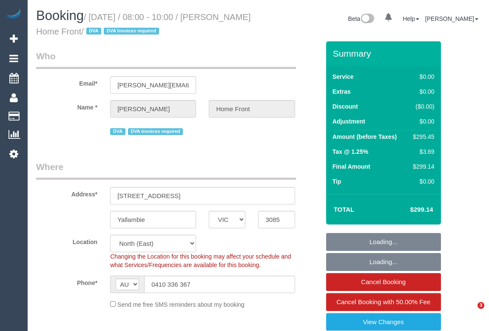
select select "number:35"
select select "number:13"
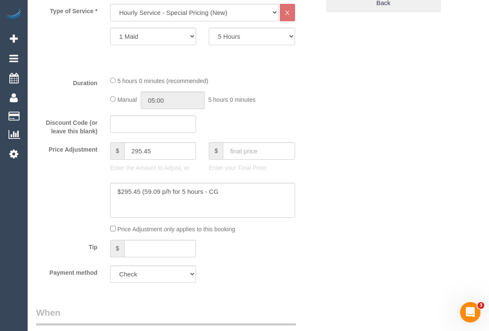
scroll to position [350, 0]
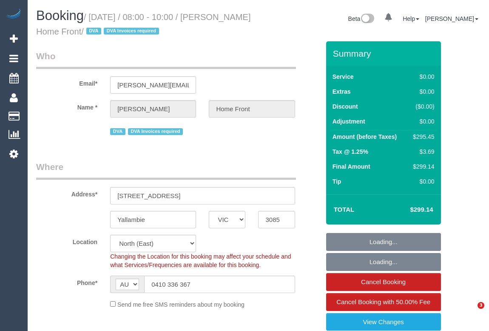
select select "VIC"
select select "300"
select select "number:28"
select select "number:14"
select select "number:19"
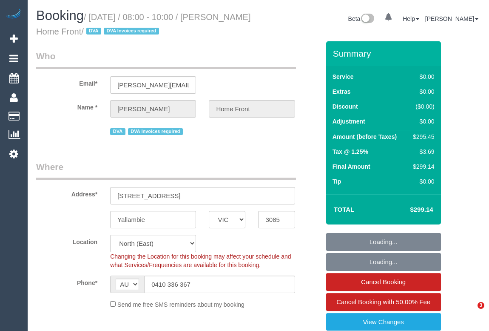
select select "number:36"
select select "number:35"
select select "number:13"
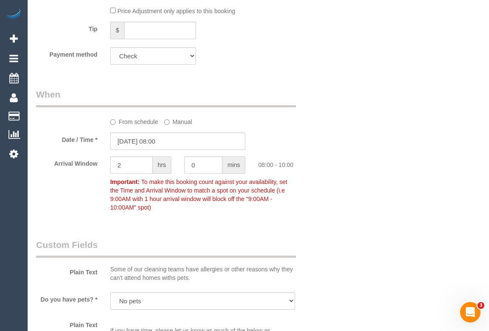
scroll to position [594, 0]
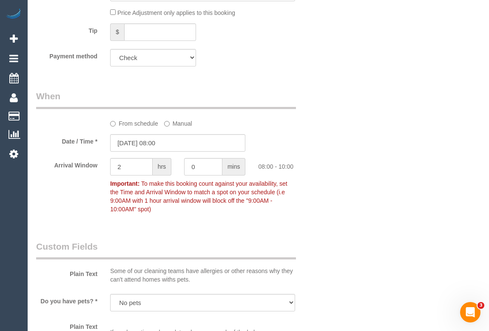
click at [378, 150] on div "Who Email* cameron.homefront@fake.com Name * Cameron Buchanan Home Front DVA DV…" at bounding box center [258, 232] width 445 height 1570
click at [305, 51] on div "Payment method Add Credit Card Cash Check Paypal" at bounding box center [178, 57] width 297 height 17
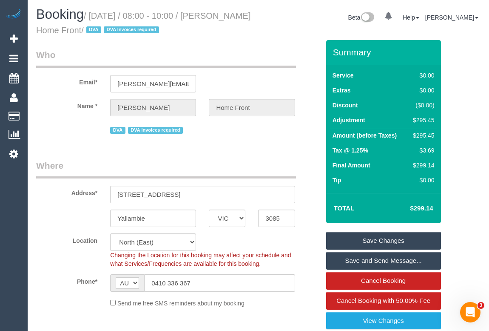
scroll to position [0, 0]
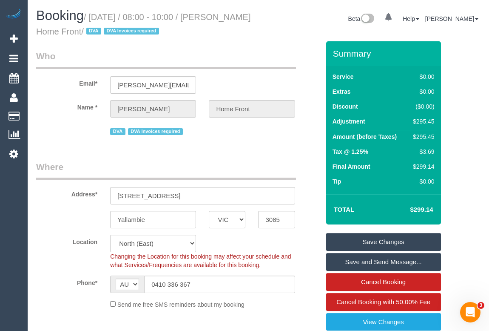
click at [219, 60] on legend "Who" at bounding box center [166, 59] width 260 height 19
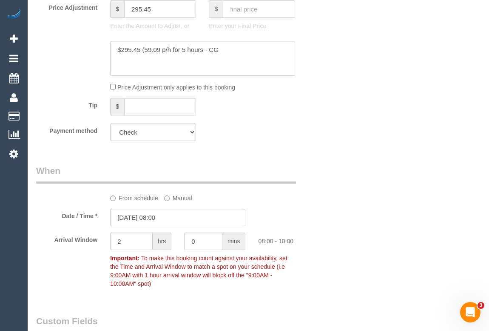
scroll to position [425, 0]
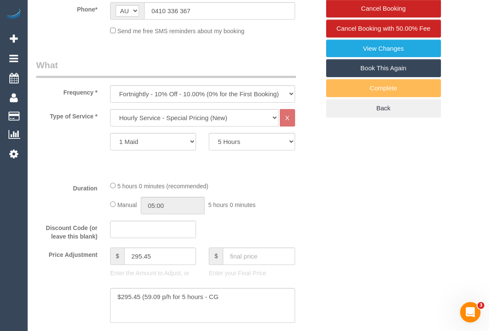
scroll to position [271, 0]
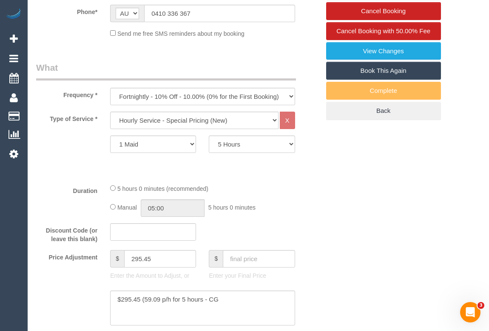
drag, startPoint x: 53, startPoint y: 14, endPoint x: 53, endPoint y: 51, distance: 36.6
click at [53, 14] on label "Phone*" at bounding box center [67, 10] width 74 height 11
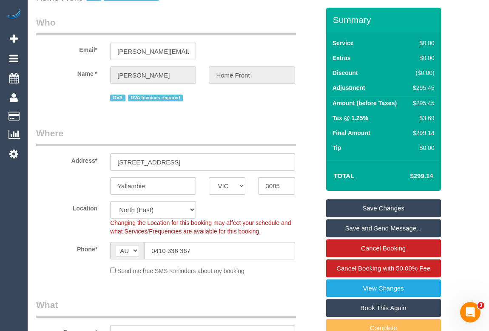
scroll to position [77, 0]
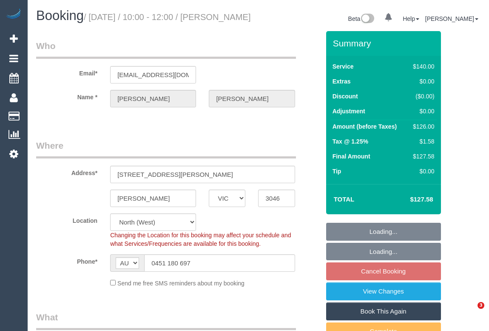
select select "VIC"
select select "number:27"
select select "number:14"
select select "number:18"
select select "number:24"
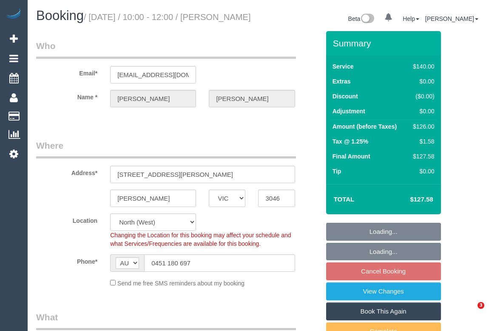
select select "spot3"
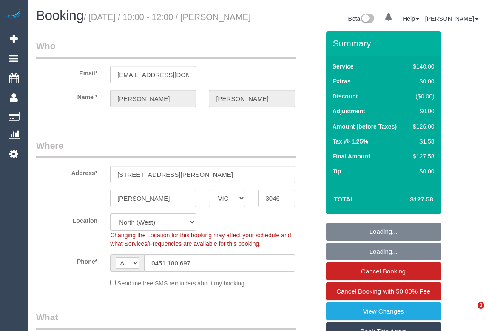
select select "VIC"
select select "number:27"
select select "number:14"
select select "number:18"
select select "number:24"
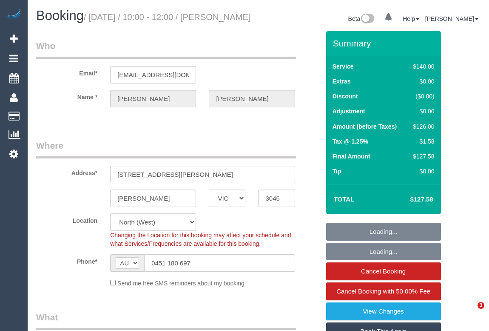
select select "spot1"
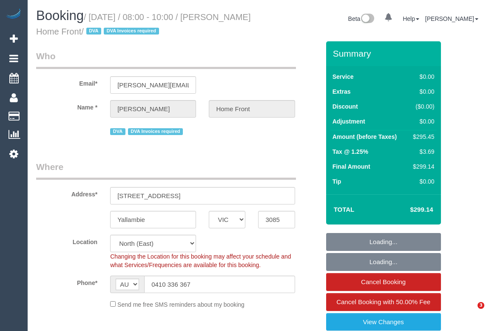
select select "VIC"
select select "number:28"
select select "number:14"
select select "number:19"
select select "number:36"
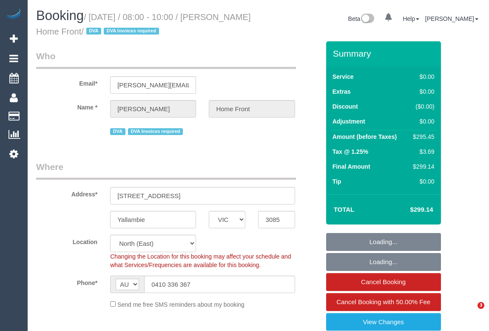
select select "number:35"
select select "number:13"
select select "object:1908"
select select "300"
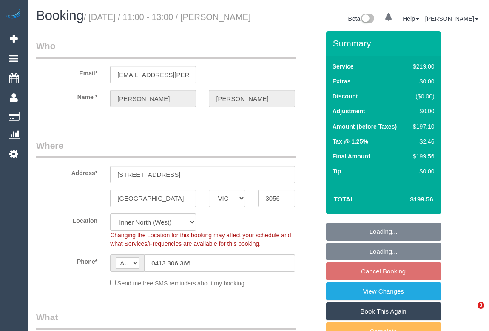
select select "VIC"
select select "string:stripe-pm_1GGesc2GScqysDRVJVCOxL56"
select select "number:27"
select select "number:14"
select select "number:19"
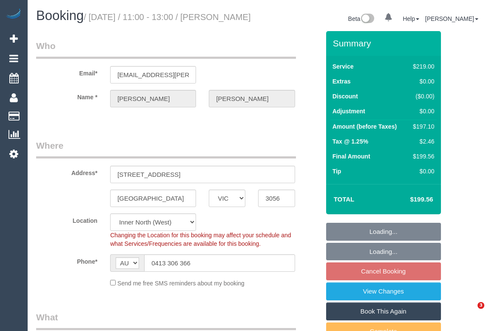
select select "number:24"
select select "number:11"
